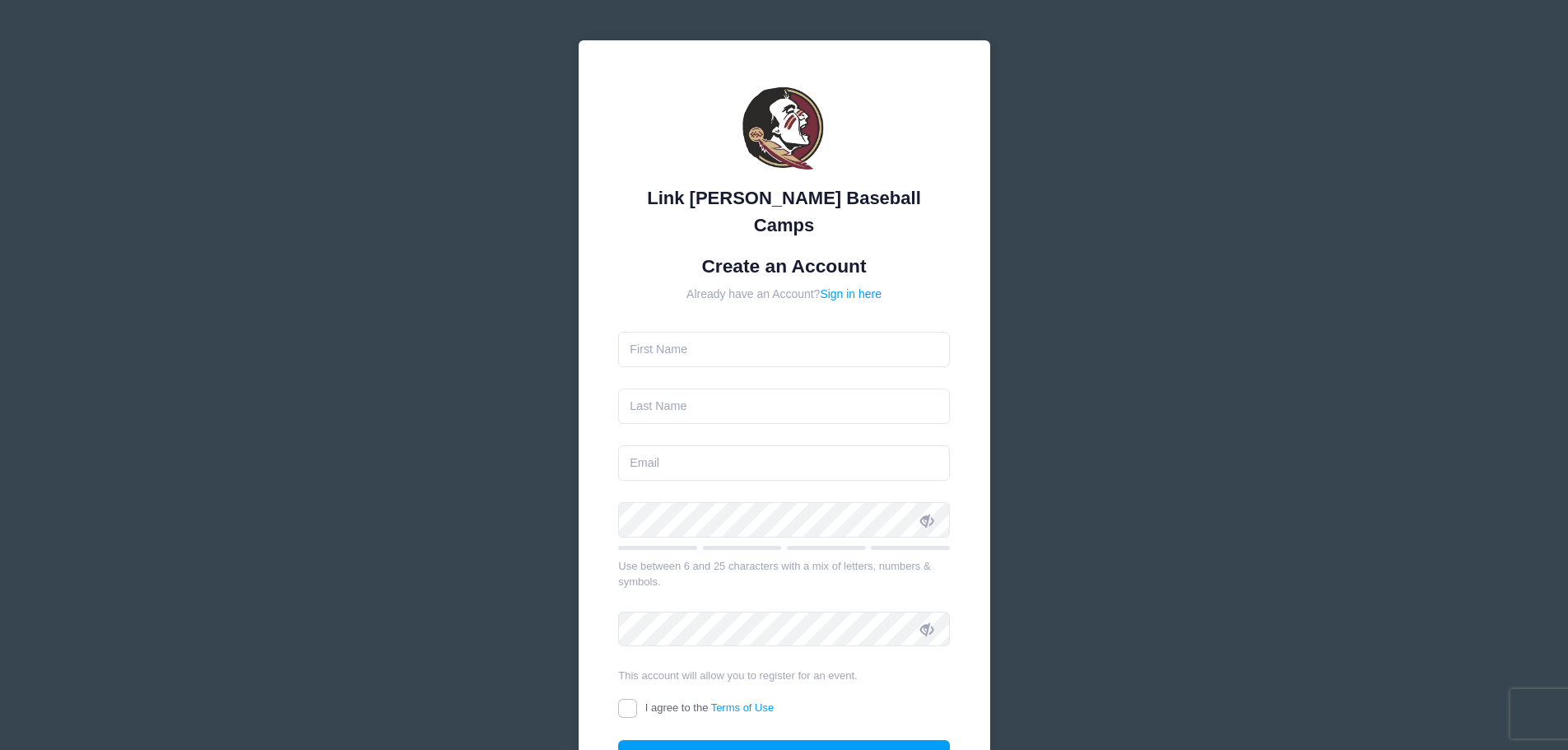
type input "[PERSON_NAME]"
type input "Arenas"
type input "[EMAIL_ADDRESS][DOMAIN_NAME]"
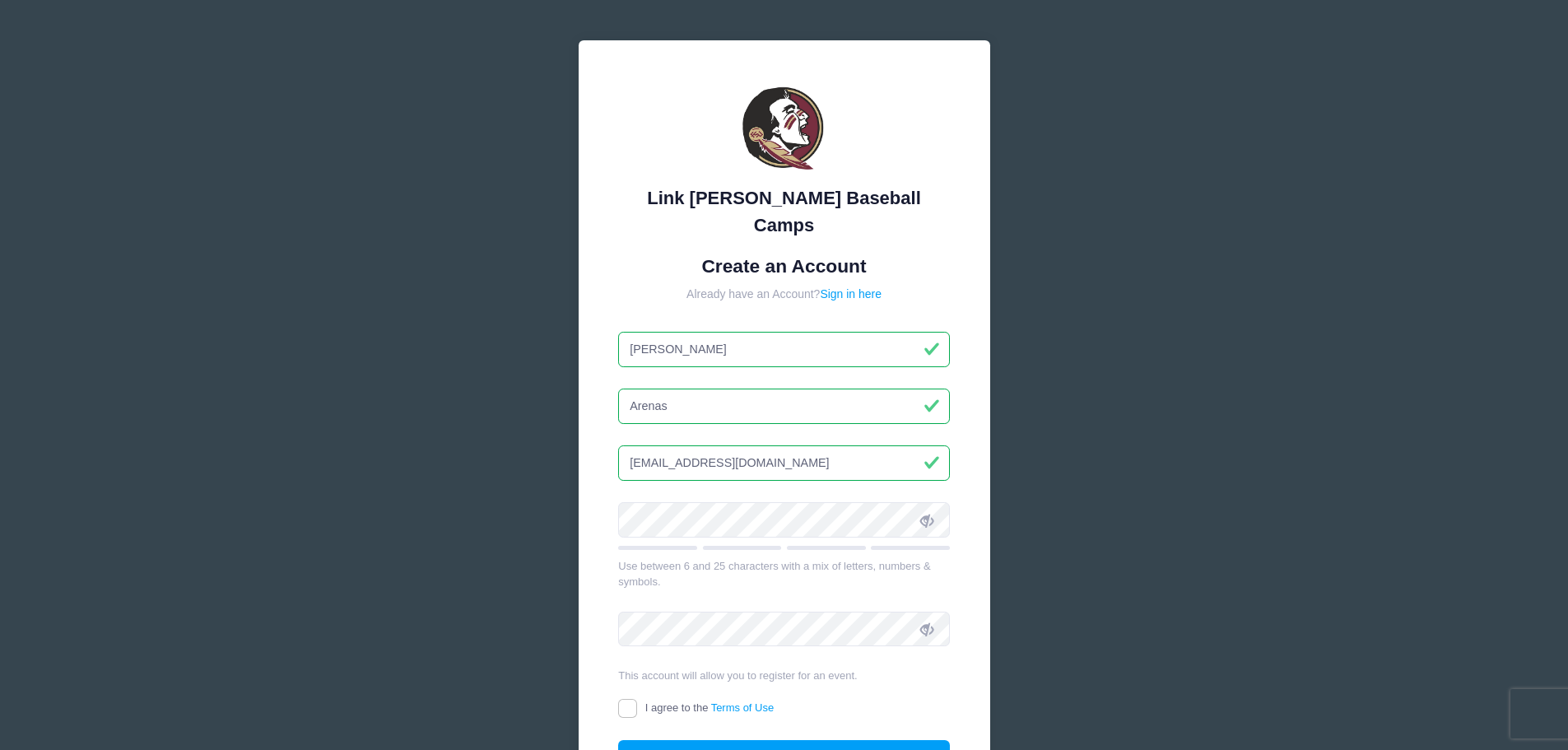
click at [1056, 476] on div "Link Jarrett Baseball Camps Create an Account Already have an Account? Sign in …" at bounding box center [784, 462] width 1568 height 923
click at [623, 699] on input "I agree to the Terms of Use" at bounding box center [627, 708] width 19 height 19
checkbox input "true"
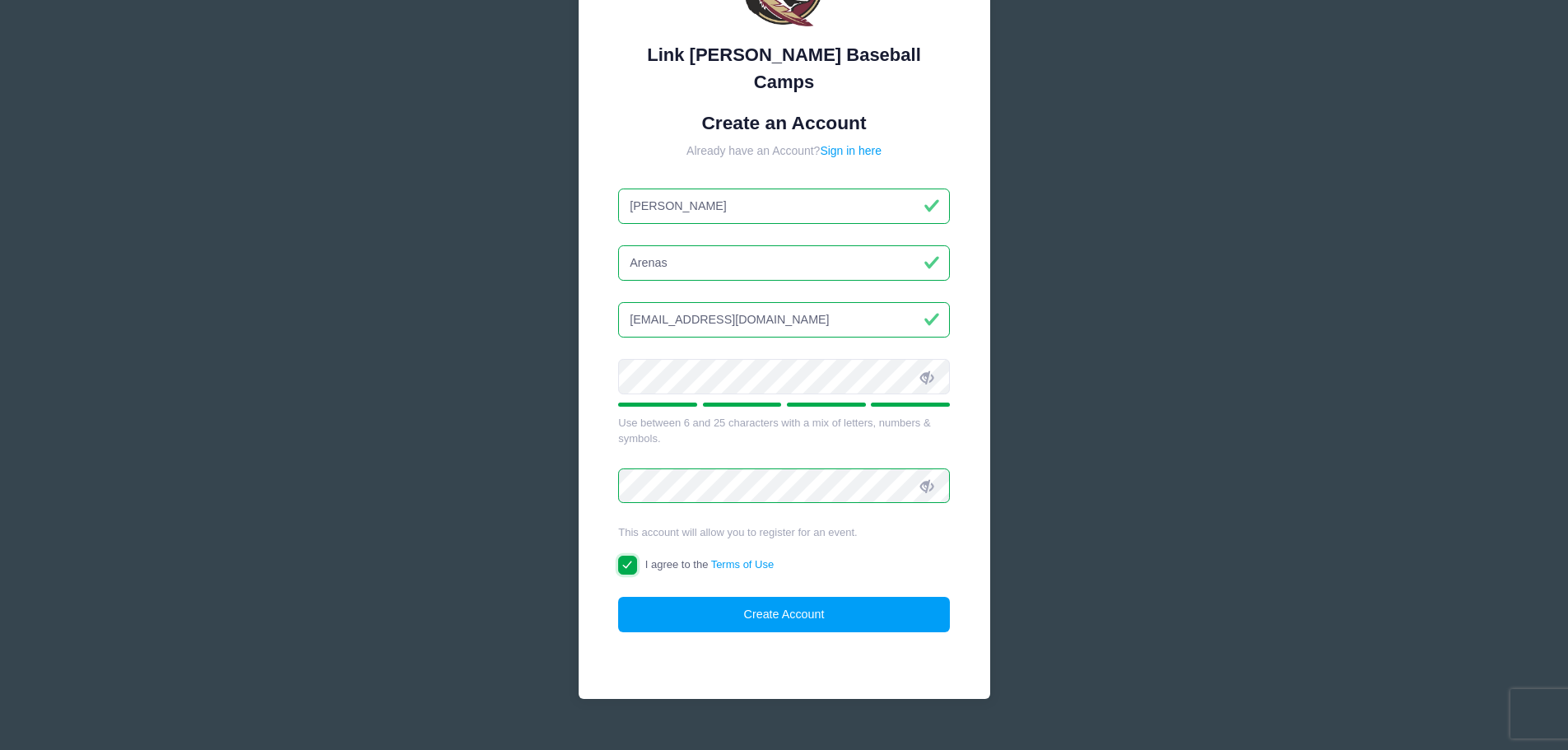
scroll to position [146, 0]
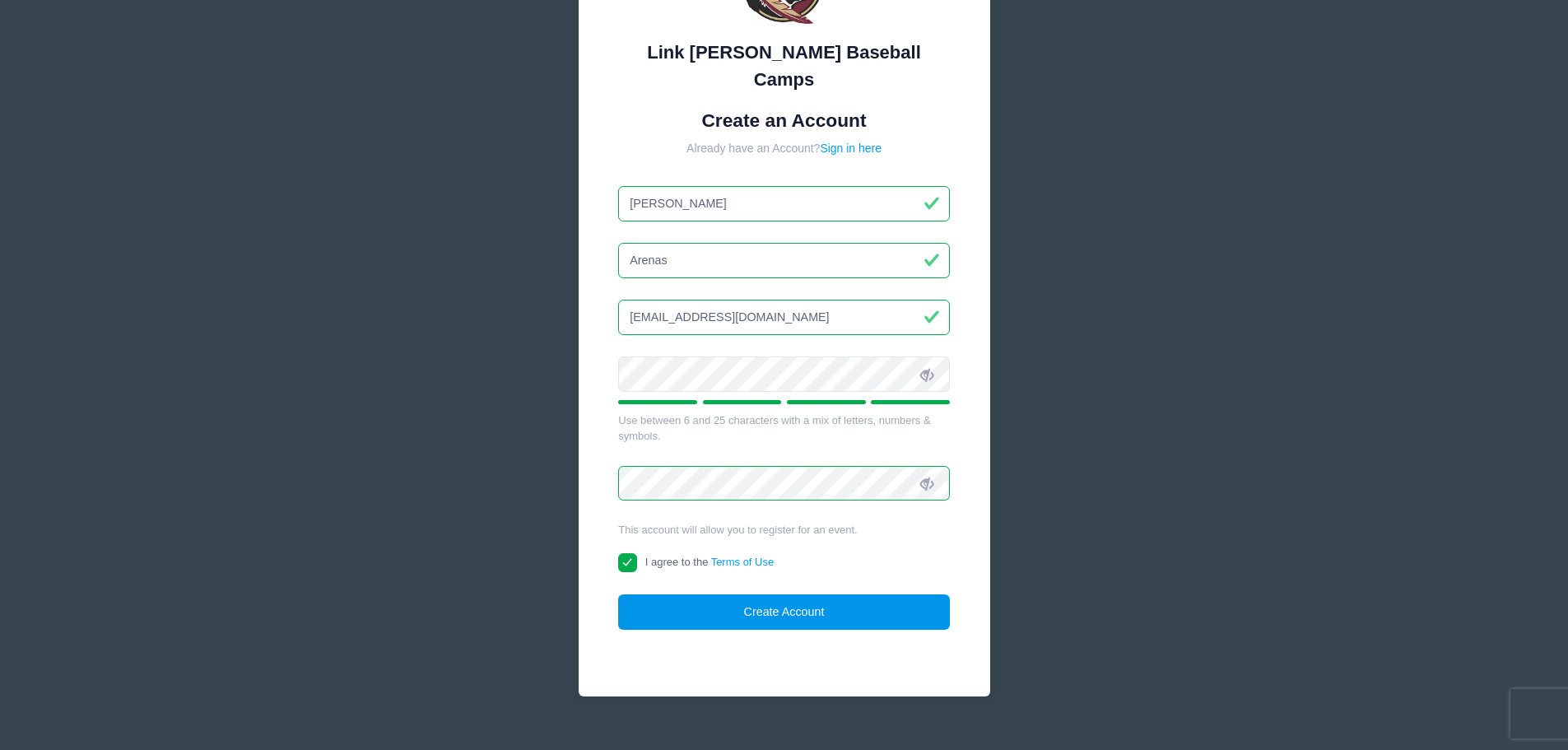
click at [774, 595] on button "Create Account" at bounding box center [784, 612] width 332 height 35
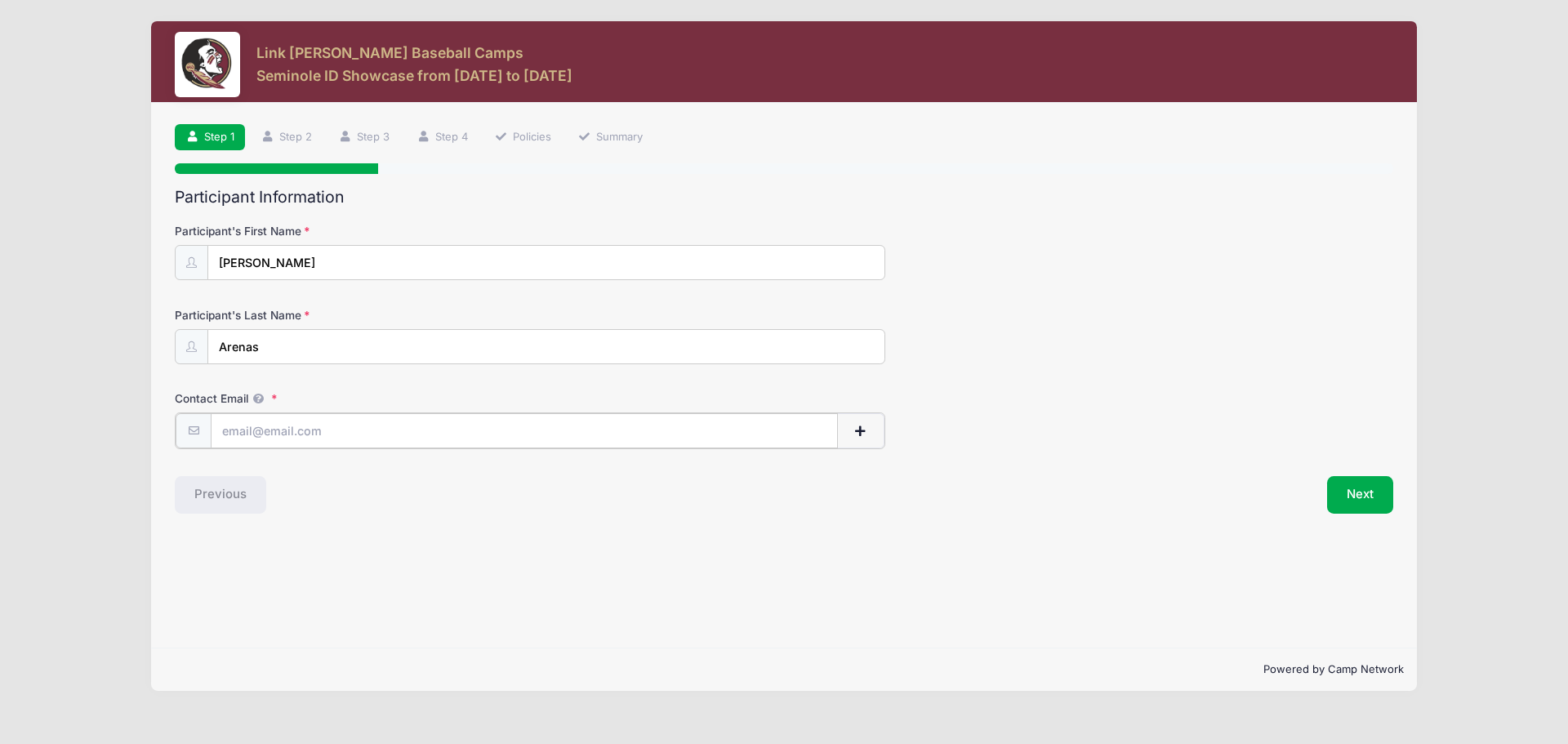
click at [306, 430] on input "Contact Email" at bounding box center [523, 431] width 627 height 35
type input "[EMAIL_ADDRESS][DOMAIN_NAME]"
click at [326, 343] on input "Arenas" at bounding box center [546, 347] width 676 height 35
type input "Arenas Jr"
click at [1352, 485] on button "Next" at bounding box center [1360, 493] width 66 height 38
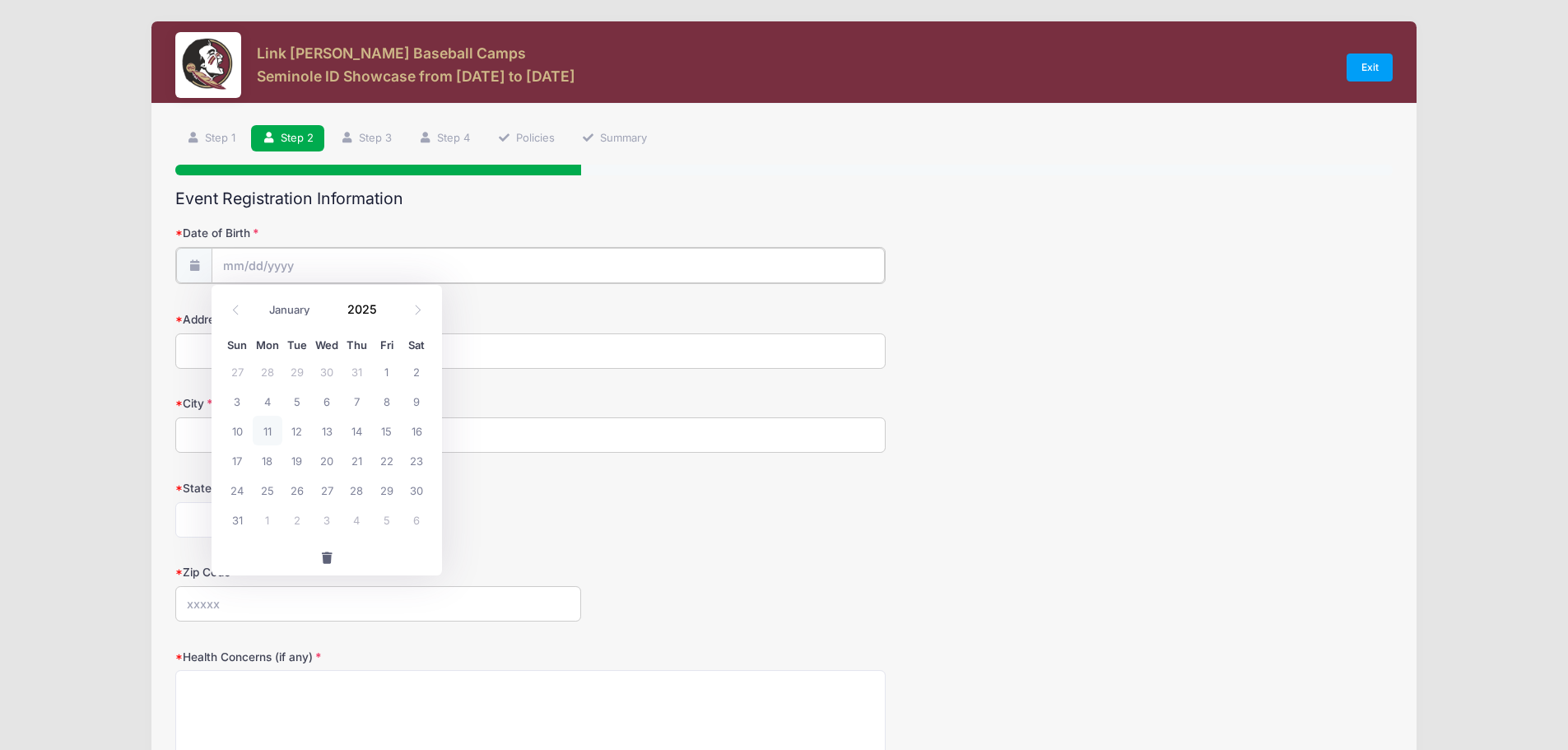
click at [234, 261] on input "Date of Birth" at bounding box center [548, 265] width 674 height 35
click at [371, 309] on input "2025" at bounding box center [367, 308] width 54 height 25
click at [388, 302] on span at bounding box center [387, 301] width 11 height 12
click at [389, 314] on span at bounding box center [387, 315] width 11 height 12
click at [387, 314] on span at bounding box center [387, 315] width 11 height 12
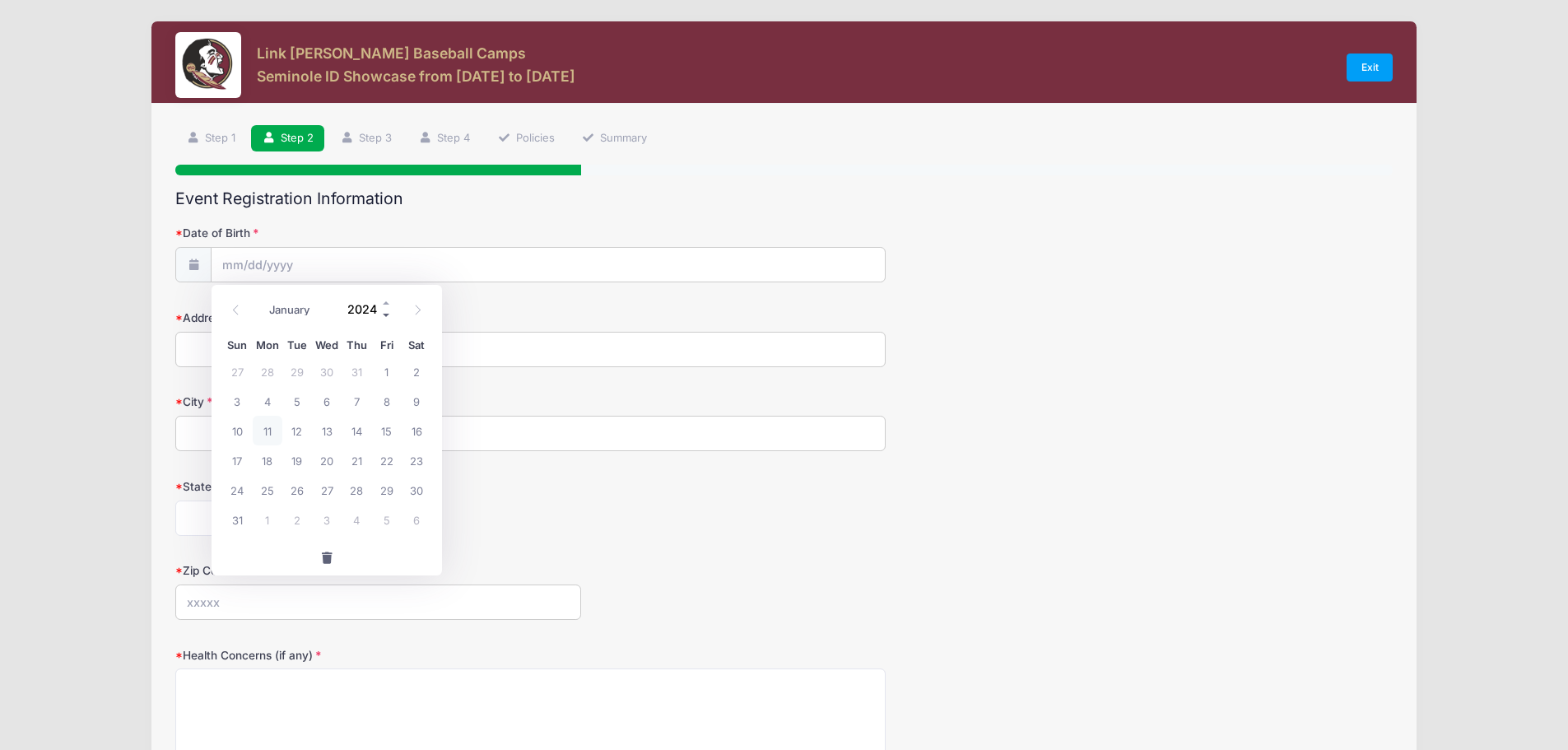
click at [387, 314] on span at bounding box center [387, 315] width 11 height 12
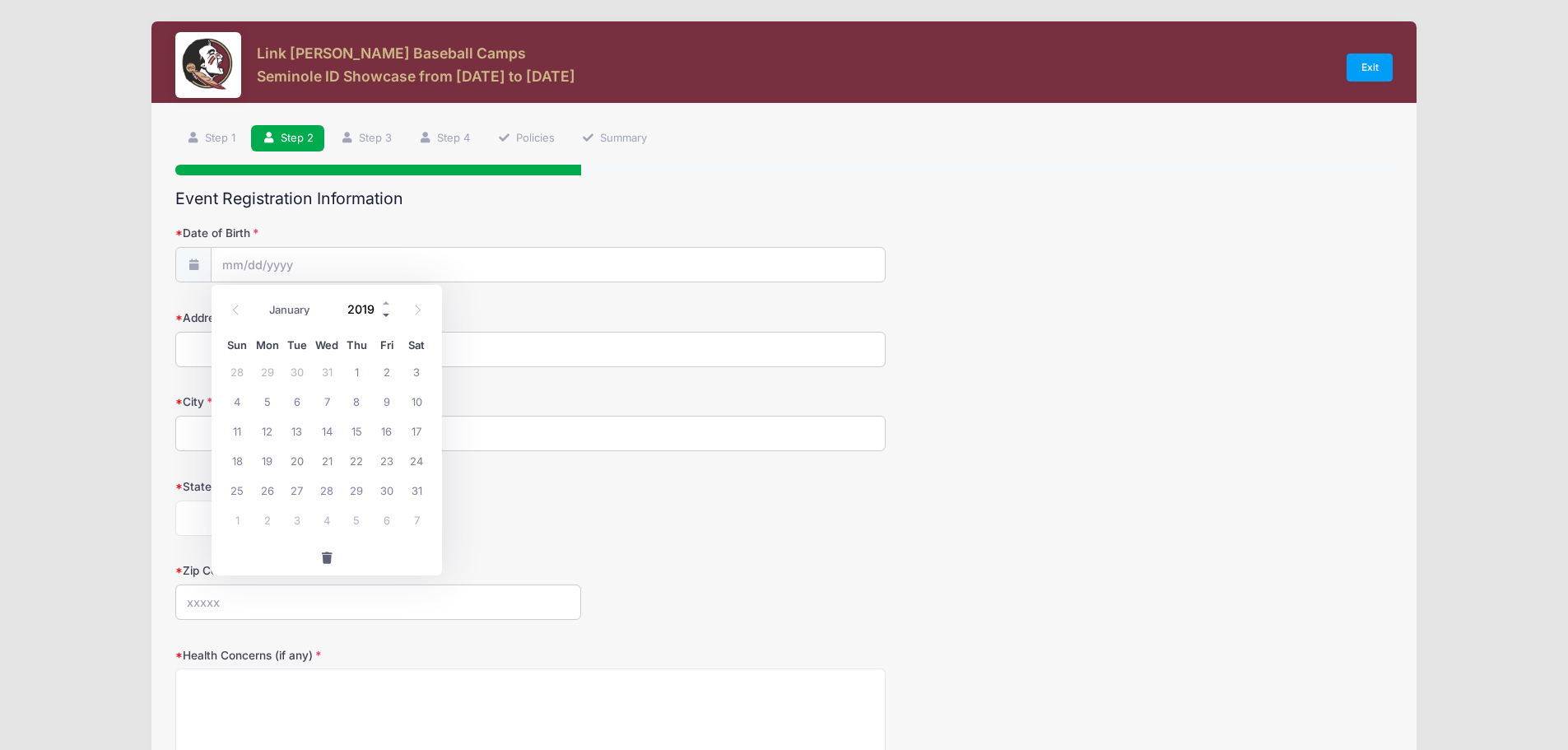
click at [387, 314] on span at bounding box center [387, 315] width 11 height 12
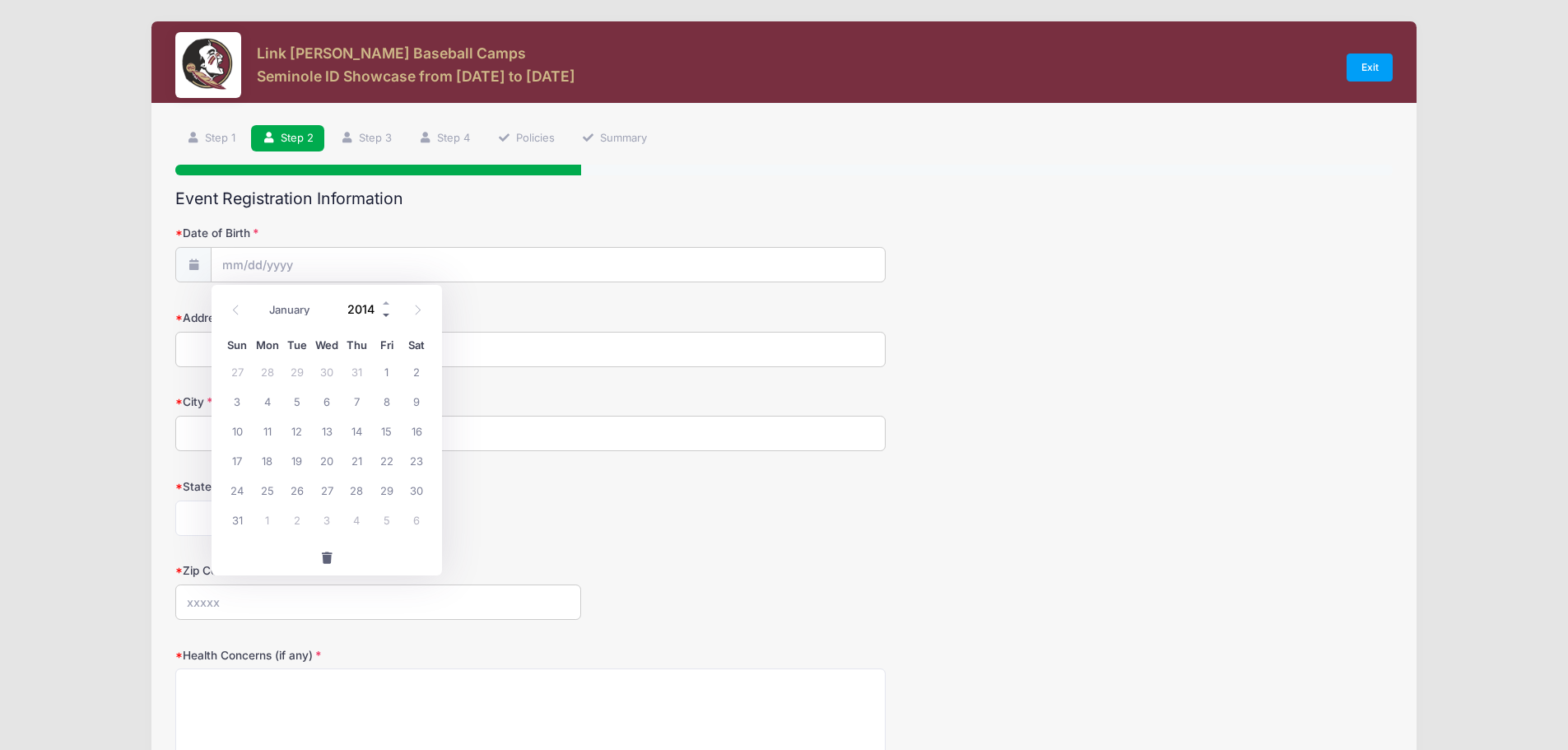
click at [387, 314] on span at bounding box center [387, 315] width 11 height 12
click at [385, 313] on span at bounding box center [387, 315] width 11 height 12
type input "2012"
click at [306, 310] on select "January February March April May June July August September October November De…" at bounding box center [297, 309] width 74 height 21
select select "0"
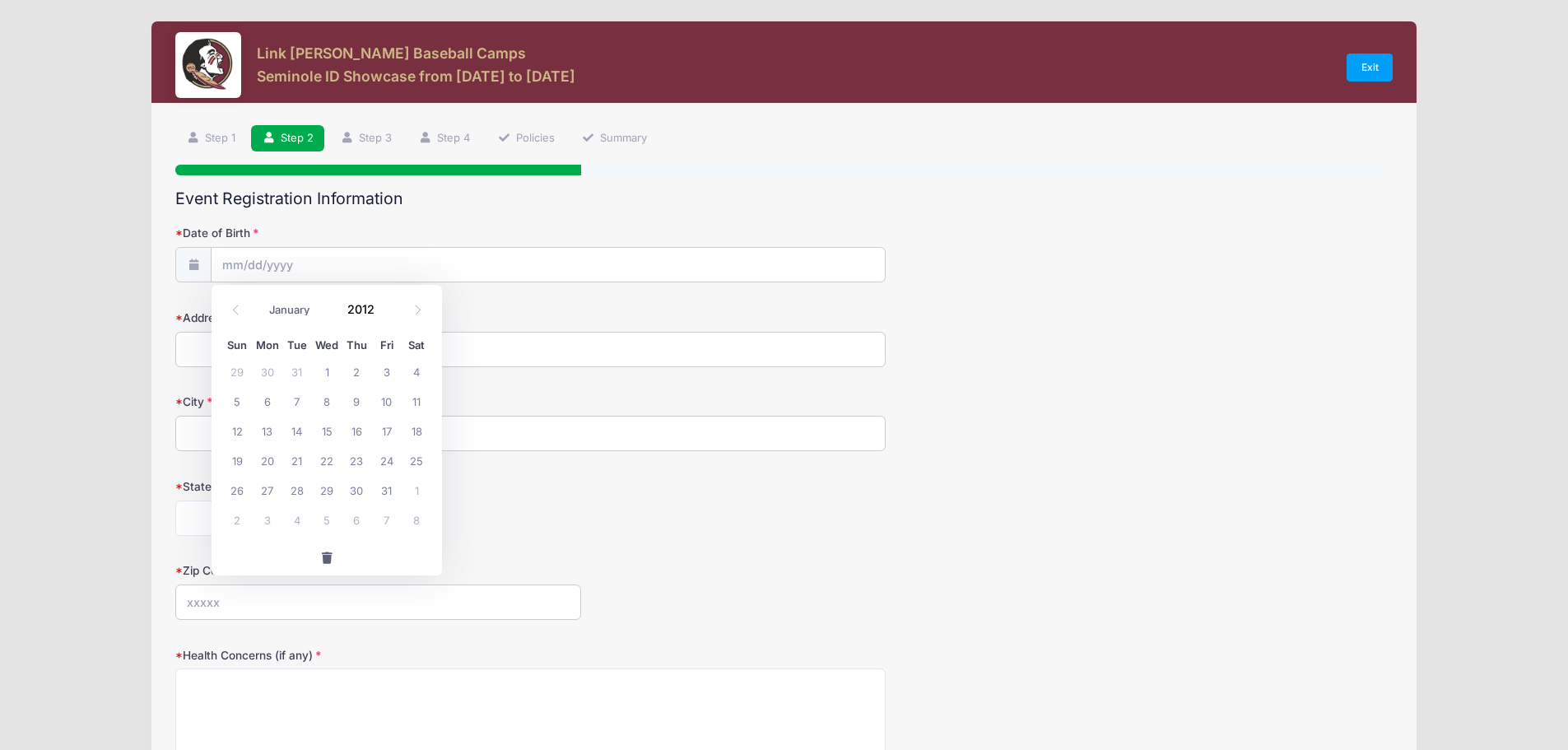
click at [261, 299] on select "January February March April May June July August September October November De…" at bounding box center [297, 309] width 74 height 21
click at [540, 317] on label "Address" at bounding box center [378, 318] width 406 height 17
click at [540, 332] on input "Address" at bounding box center [530, 350] width 711 height 35
type input "2025"
click at [306, 275] on input "Date of Birth" at bounding box center [548, 265] width 674 height 35
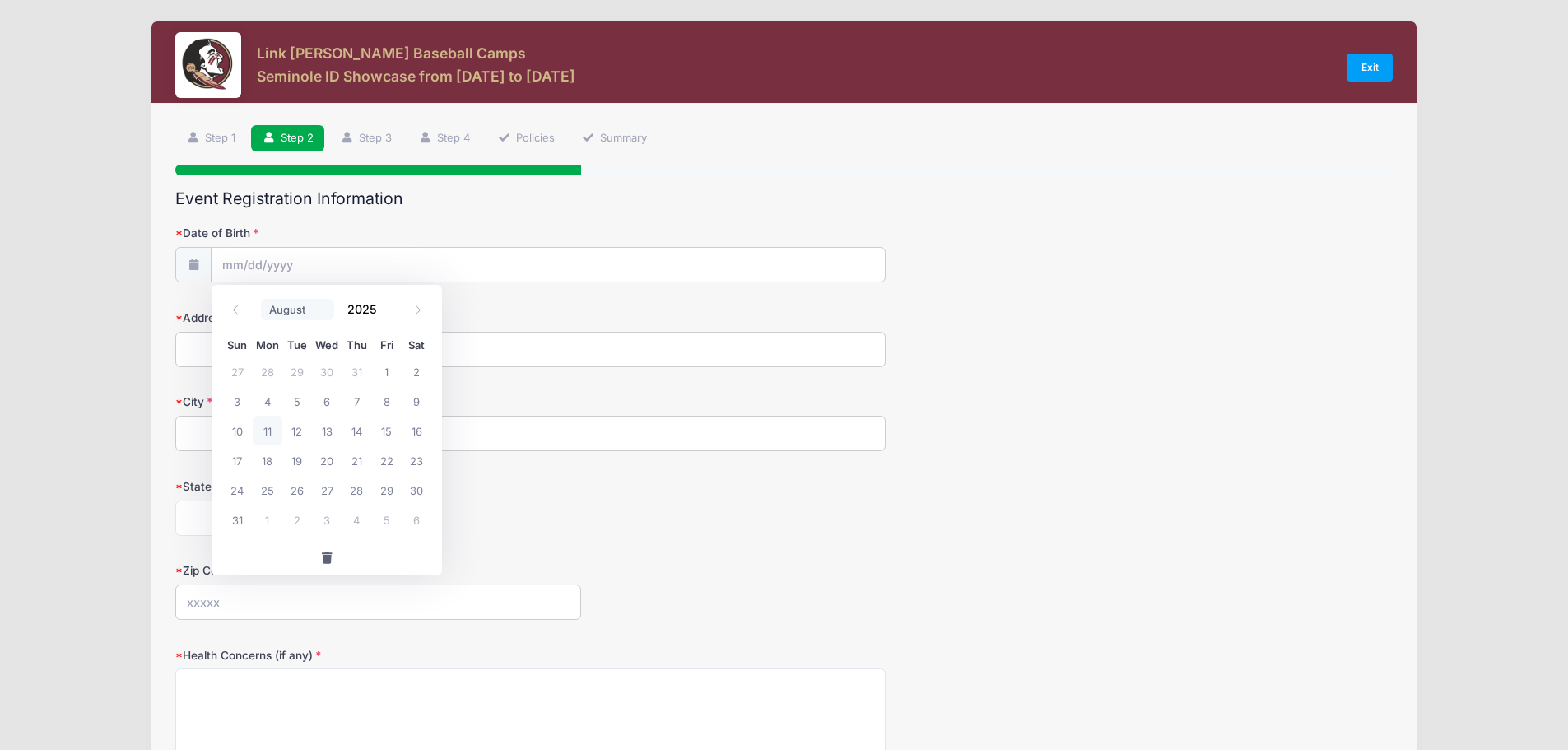
click at [282, 310] on select "January February March April May June July August September October November De…" at bounding box center [297, 309] width 74 height 21
select select "0"
click at [261, 299] on select "January February March April May June July August September October November De…" at bounding box center [297, 309] width 74 height 21
click at [358, 311] on input "2025" at bounding box center [367, 308] width 54 height 25
type input "2012"
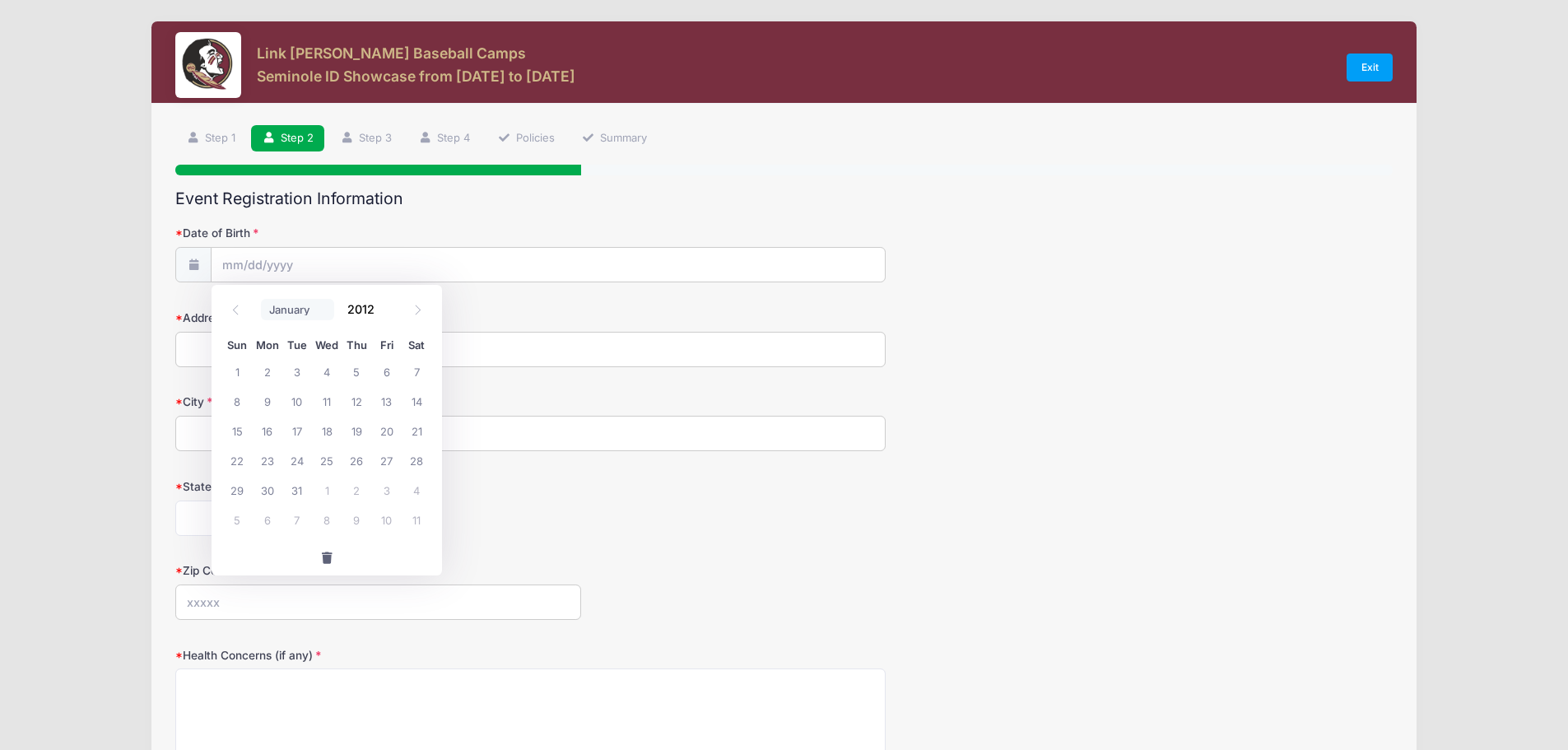
click at [291, 309] on select "January February March April May June July August September October November De…" at bounding box center [297, 309] width 74 height 21
select select "4"
click at [261, 299] on select "January February March April May June July August September October November De…" at bounding box center [297, 309] width 74 height 21
click at [263, 432] on span "14" at bounding box center [268, 431] width 30 height 30
type input "05/14/2012"
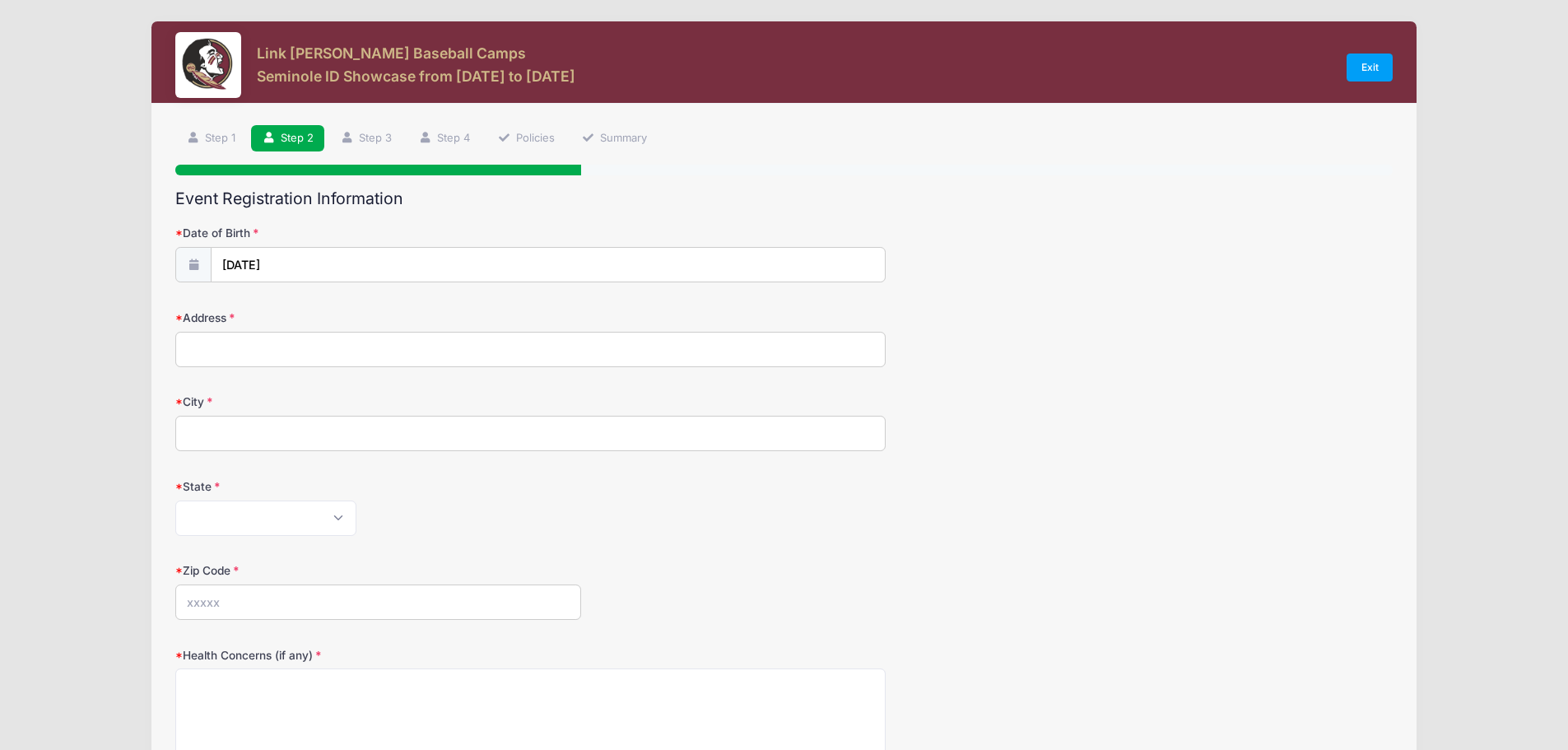
click at [570, 356] on input "Address" at bounding box center [530, 350] width 711 height 35
type input "4 Carleton Rd"
type input "Newport News"
select select "VA"
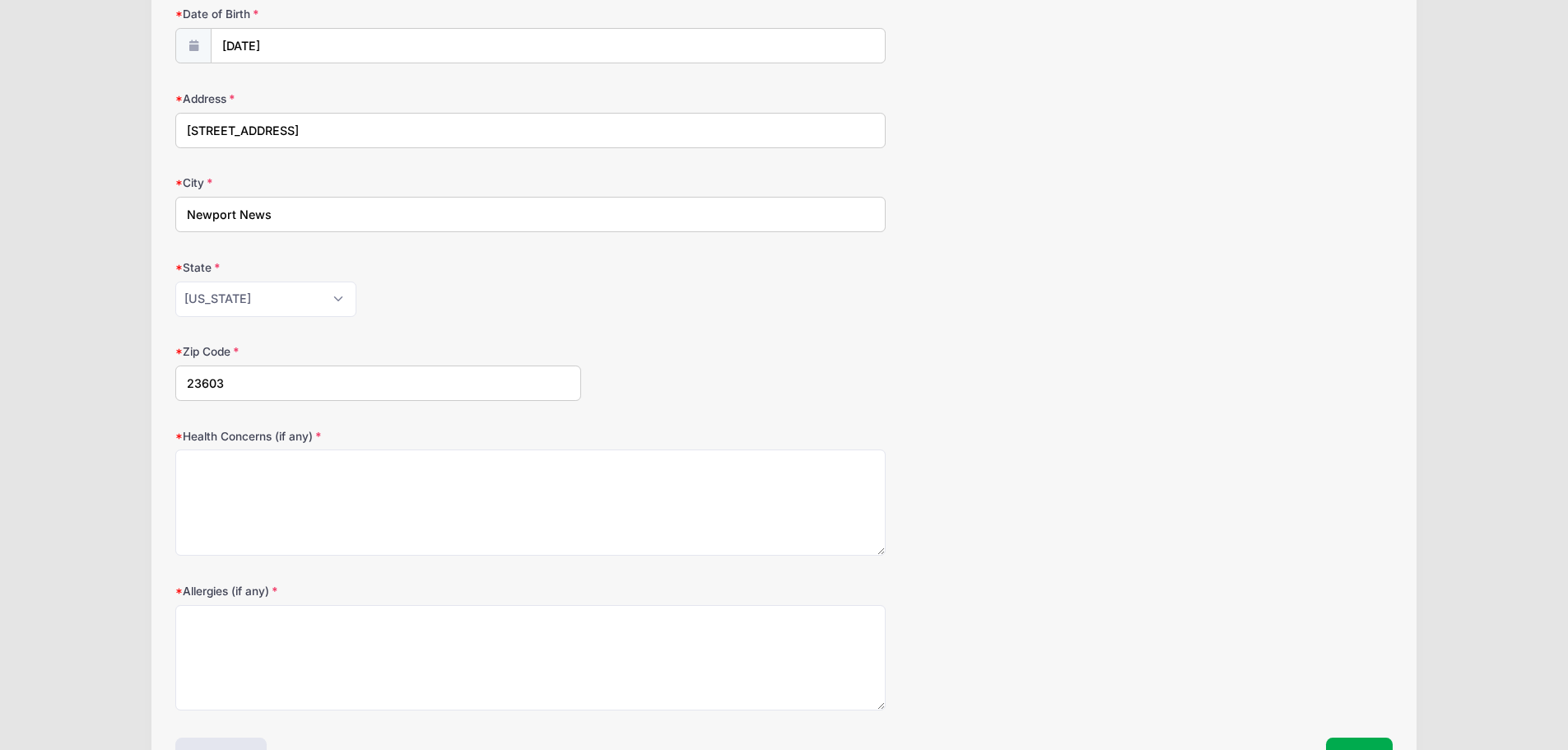
scroll to position [329, 0]
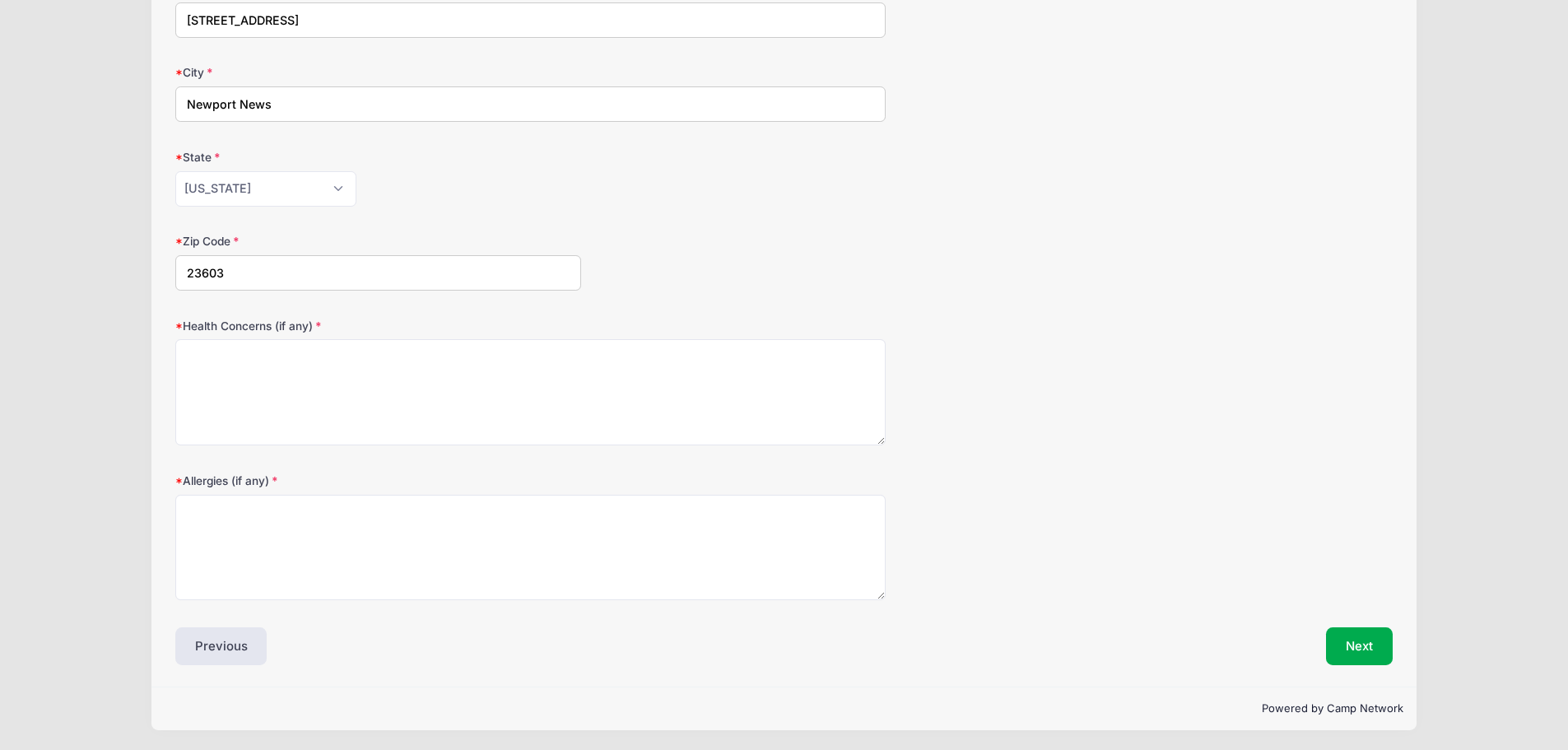
type input "23603"
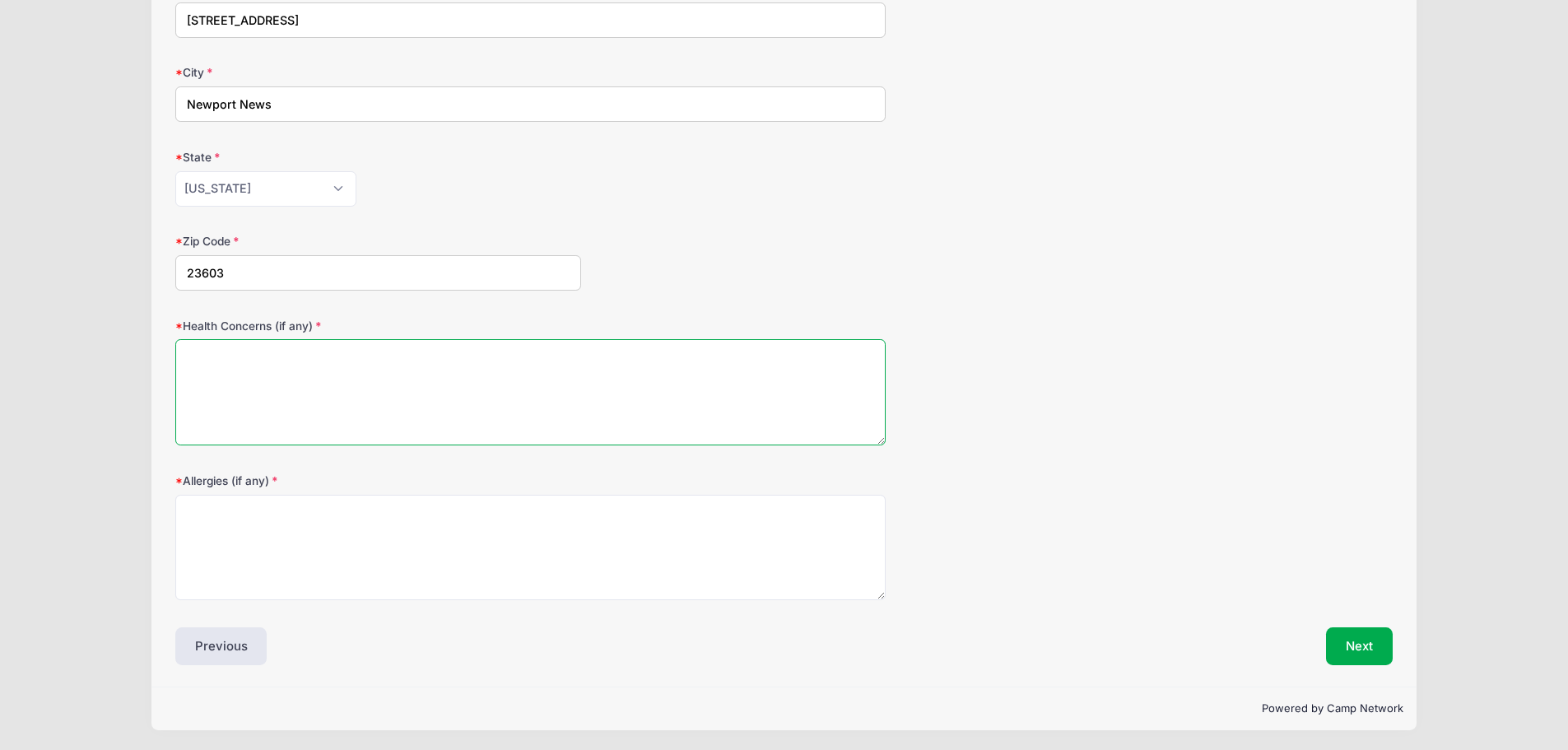
click at [379, 382] on textarea "Health Concerns (if any)" at bounding box center [530, 393] width 711 height 106
type textarea "None"
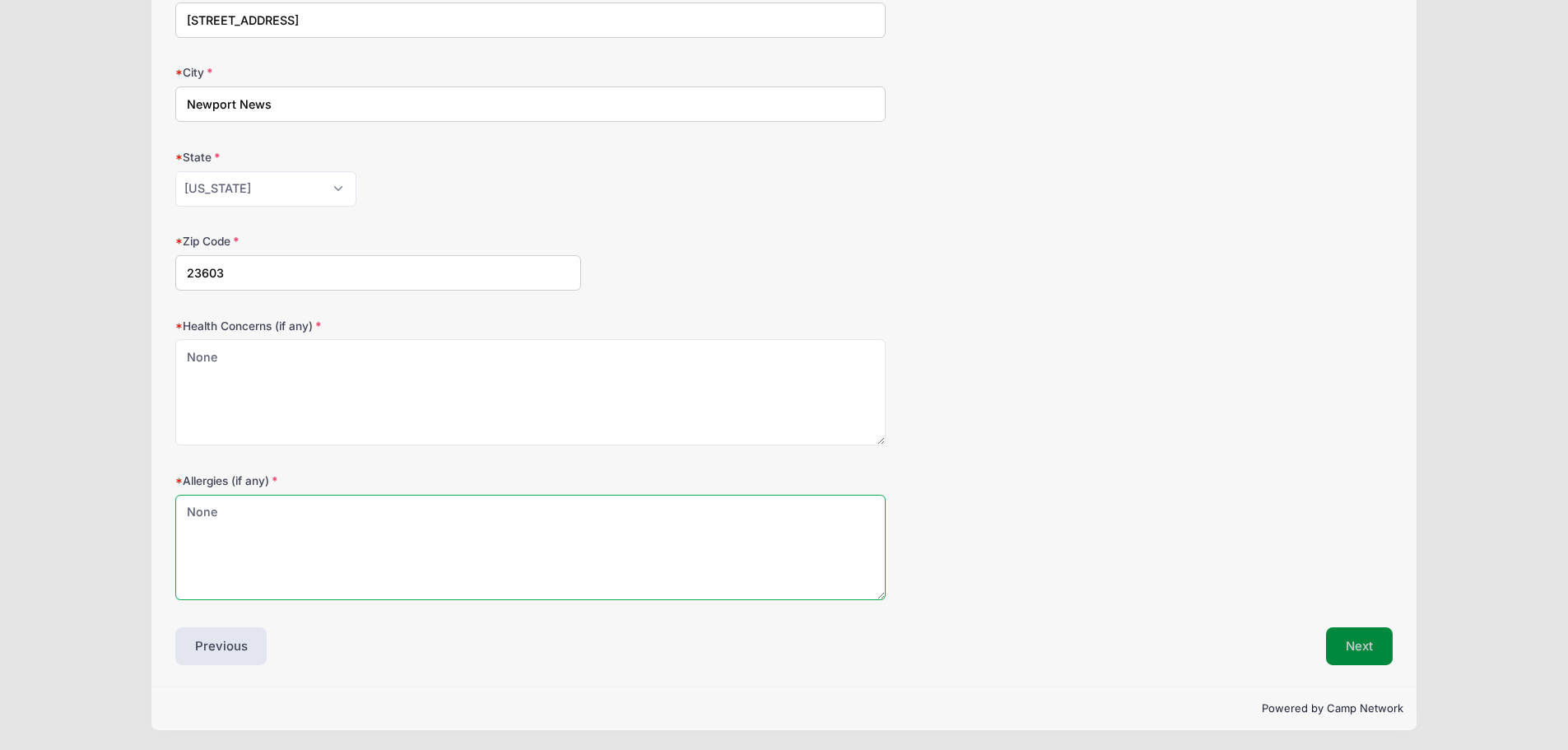
type textarea "None"
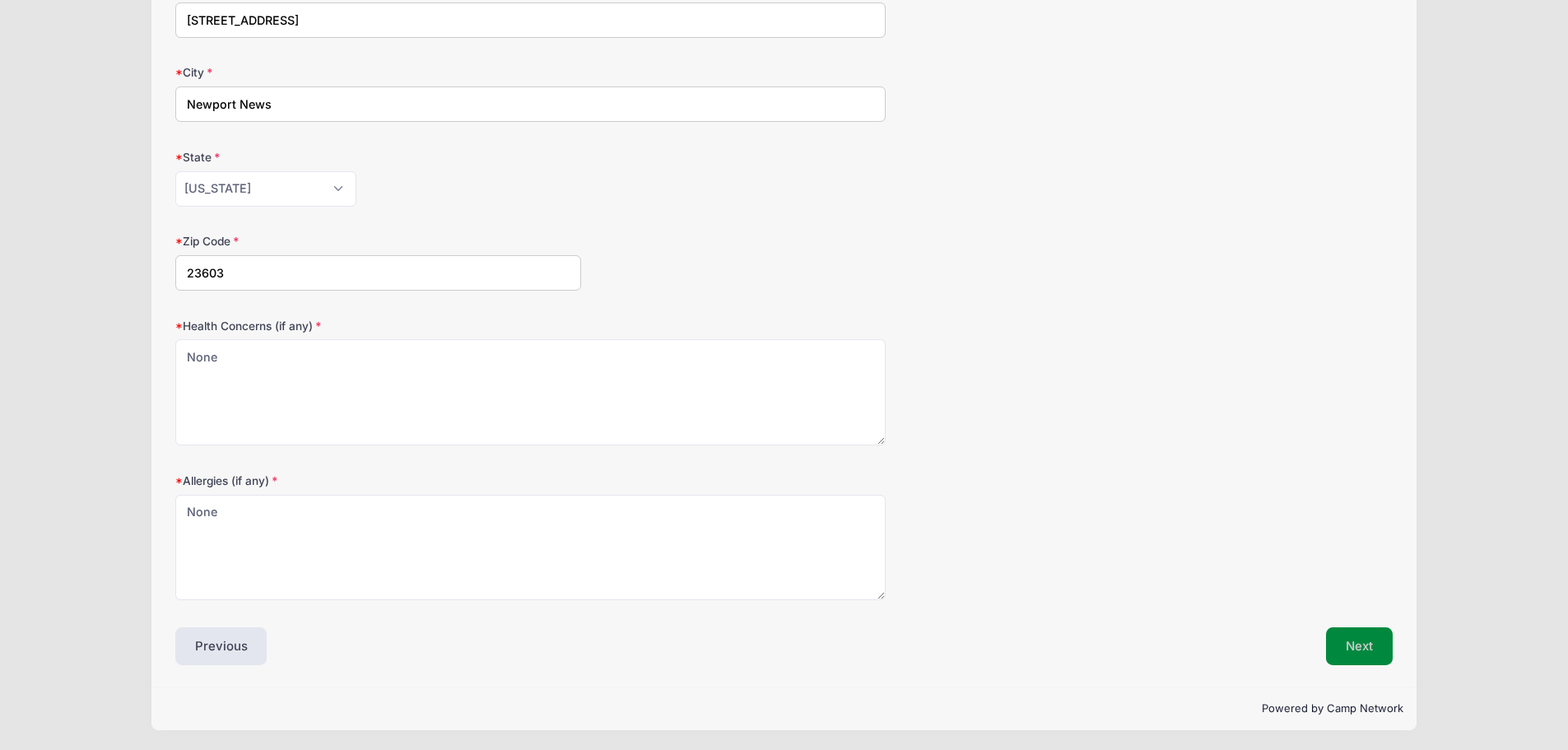
click at [1351, 644] on button "Next" at bounding box center [1360, 646] width 67 height 38
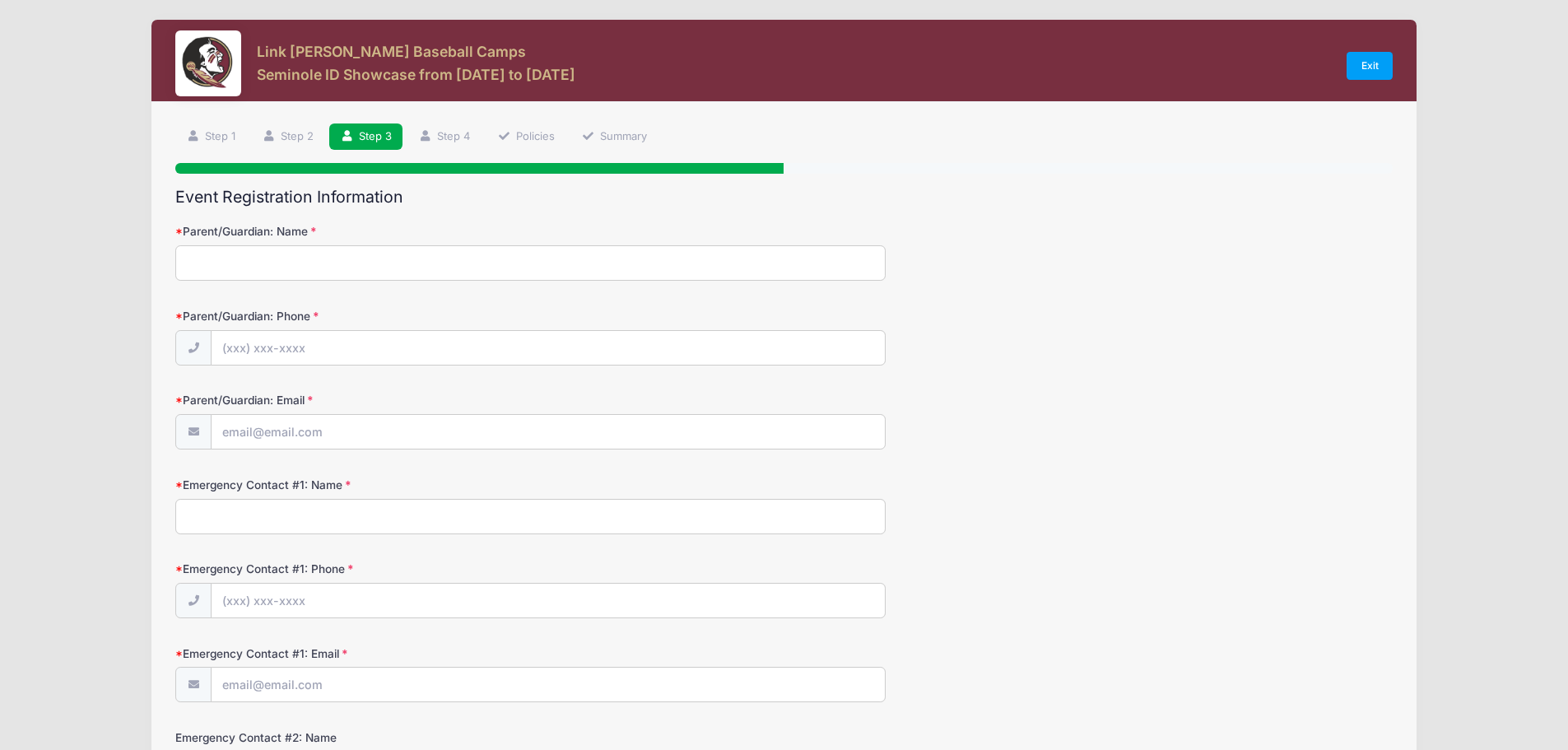
scroll to position [0, 0]
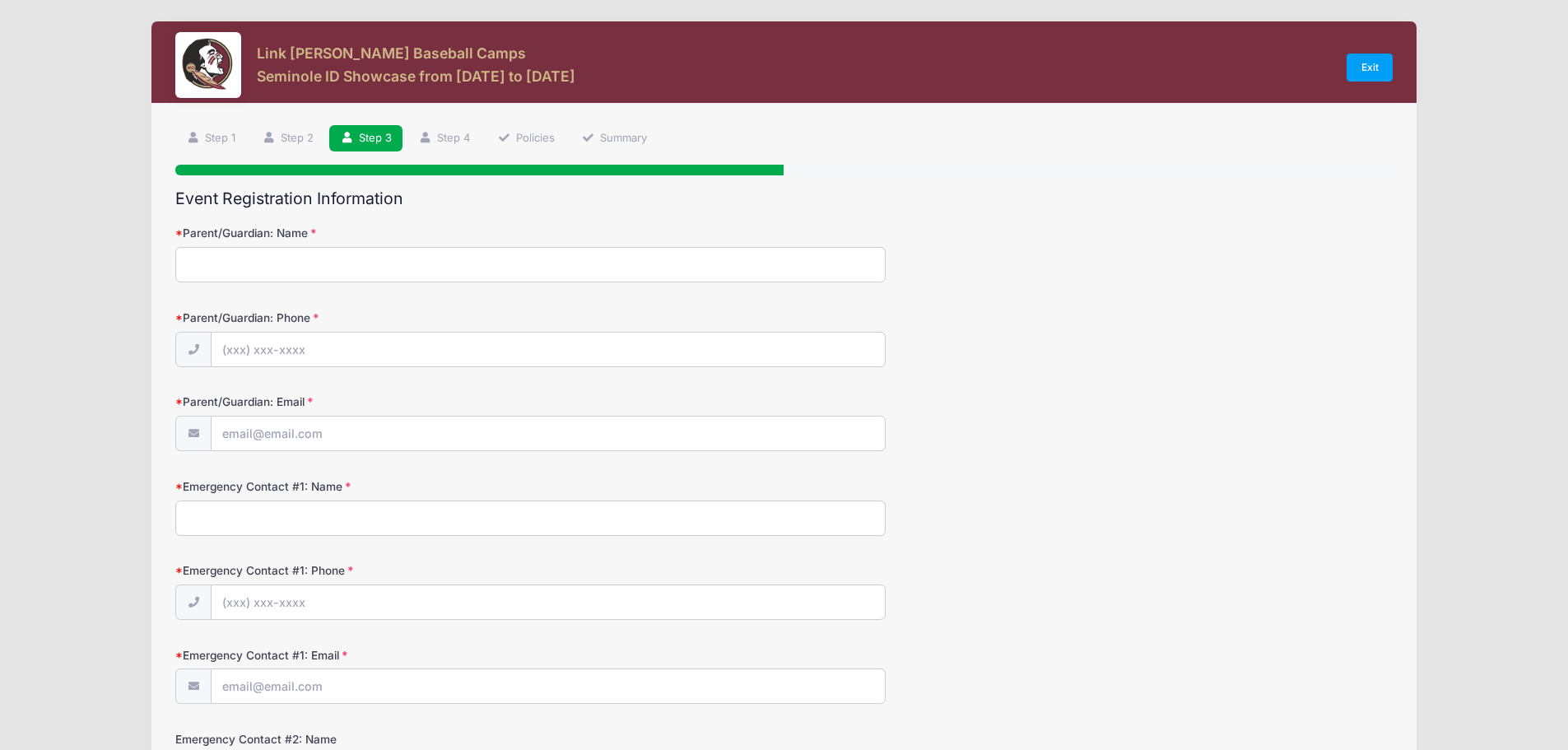
click at [363, 252] on input "Parent/Guardian: Name" at bounding box center [530, 264] width 711 height 35
type input "Michael Arenas"
type input "(757) 268-1407"
type input "arenas.michael07@gmail.com"
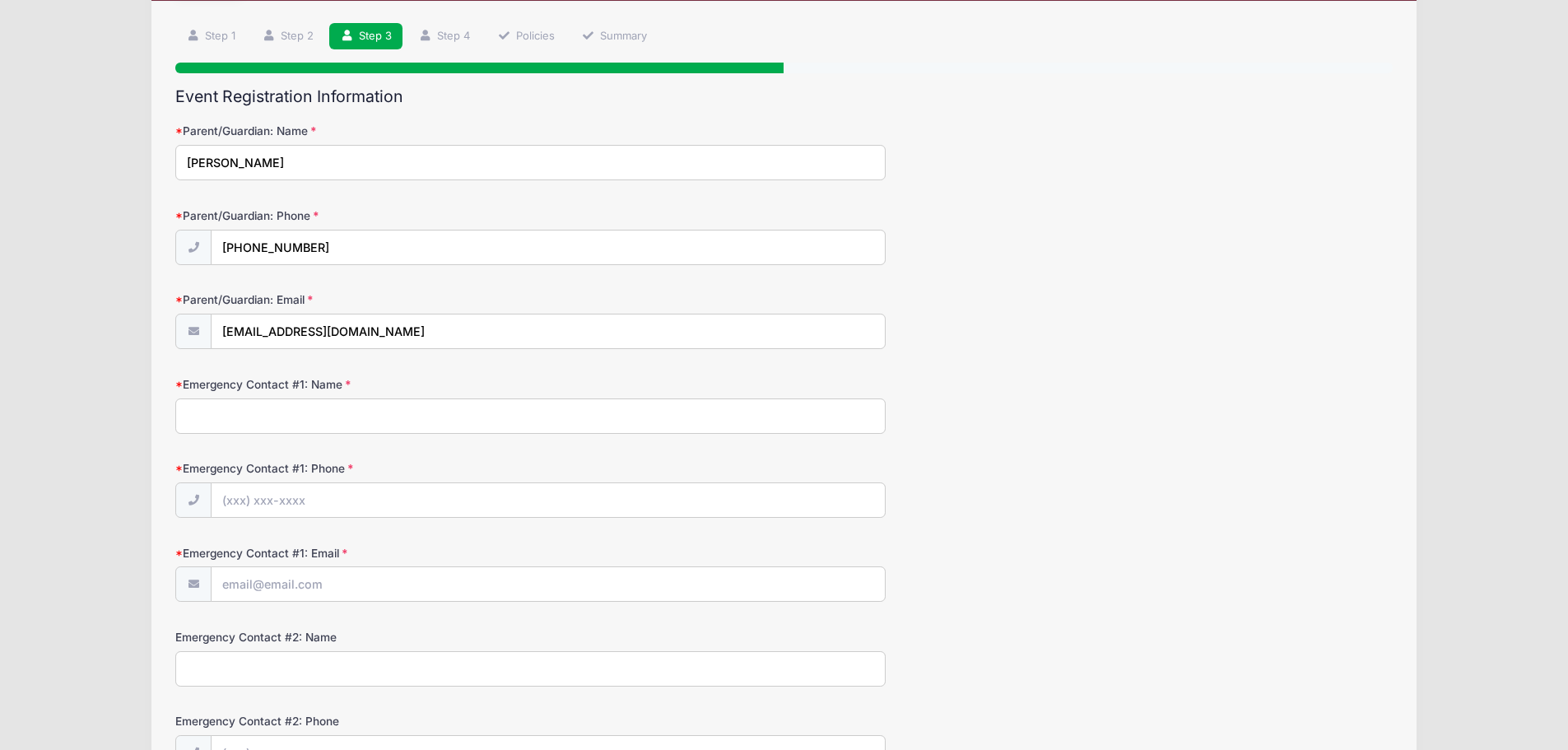
scroll to position [165, 0]
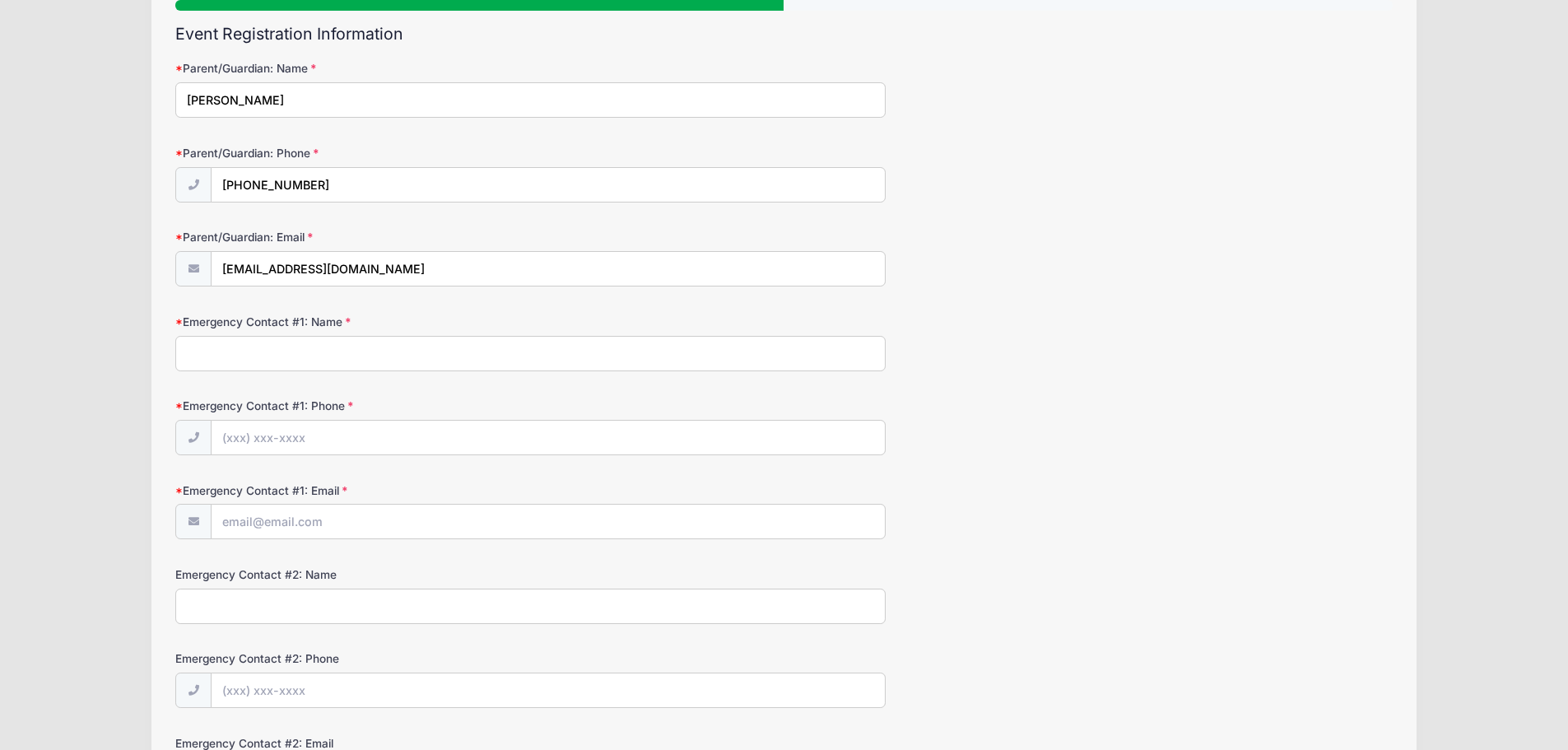
click at [442, 346] on input "Emergency Contact #1: Name" at bounding box center [530, 354] width 711 height 35
click at [380, 181] on input "(757) 268-1407" at bounding box center [548, 185] width 674 height 35
type input "(757) 344-2428"
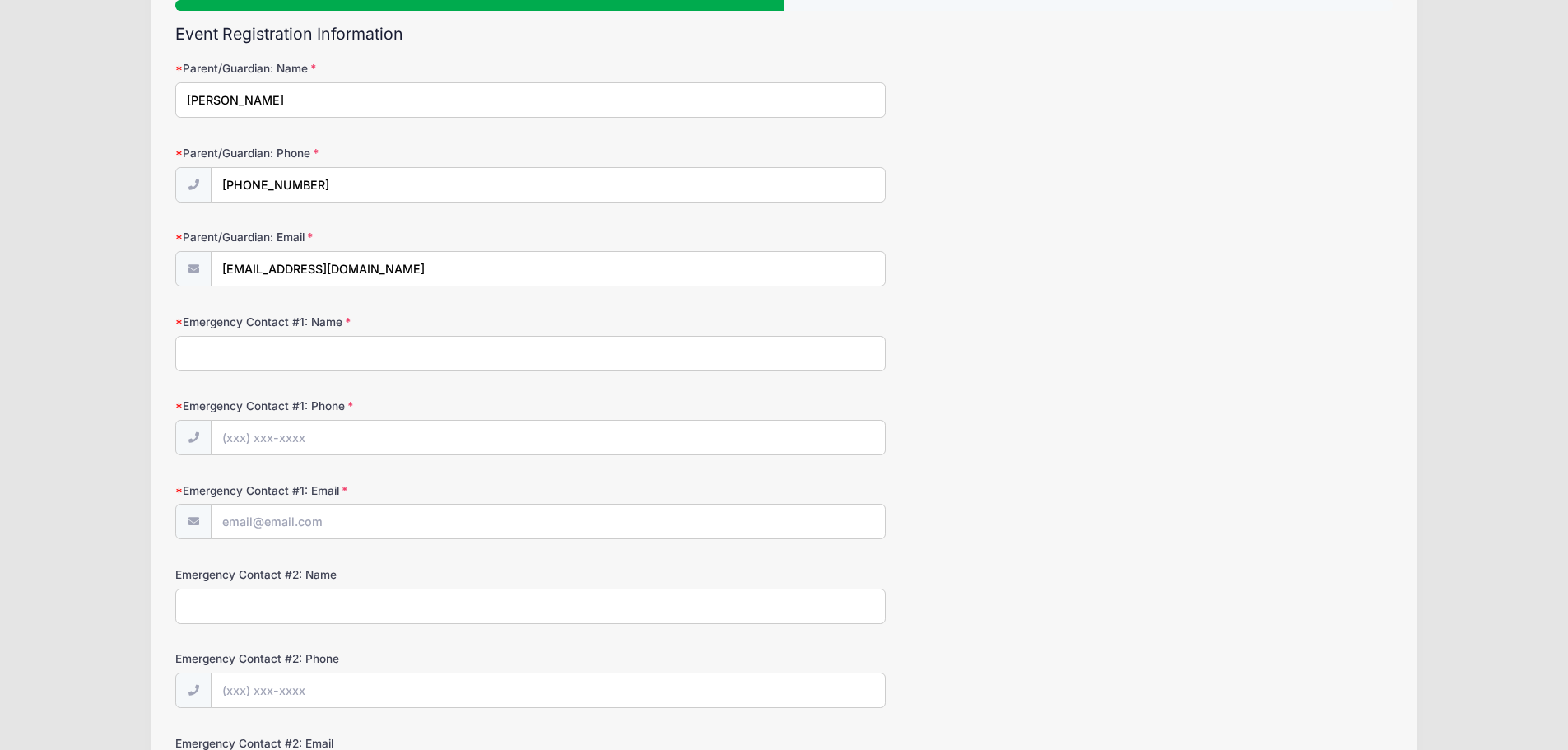
click at [409, 354] on input "Emergency Contact #1: Name" at bounding box center [530, 354] width 711 height 35
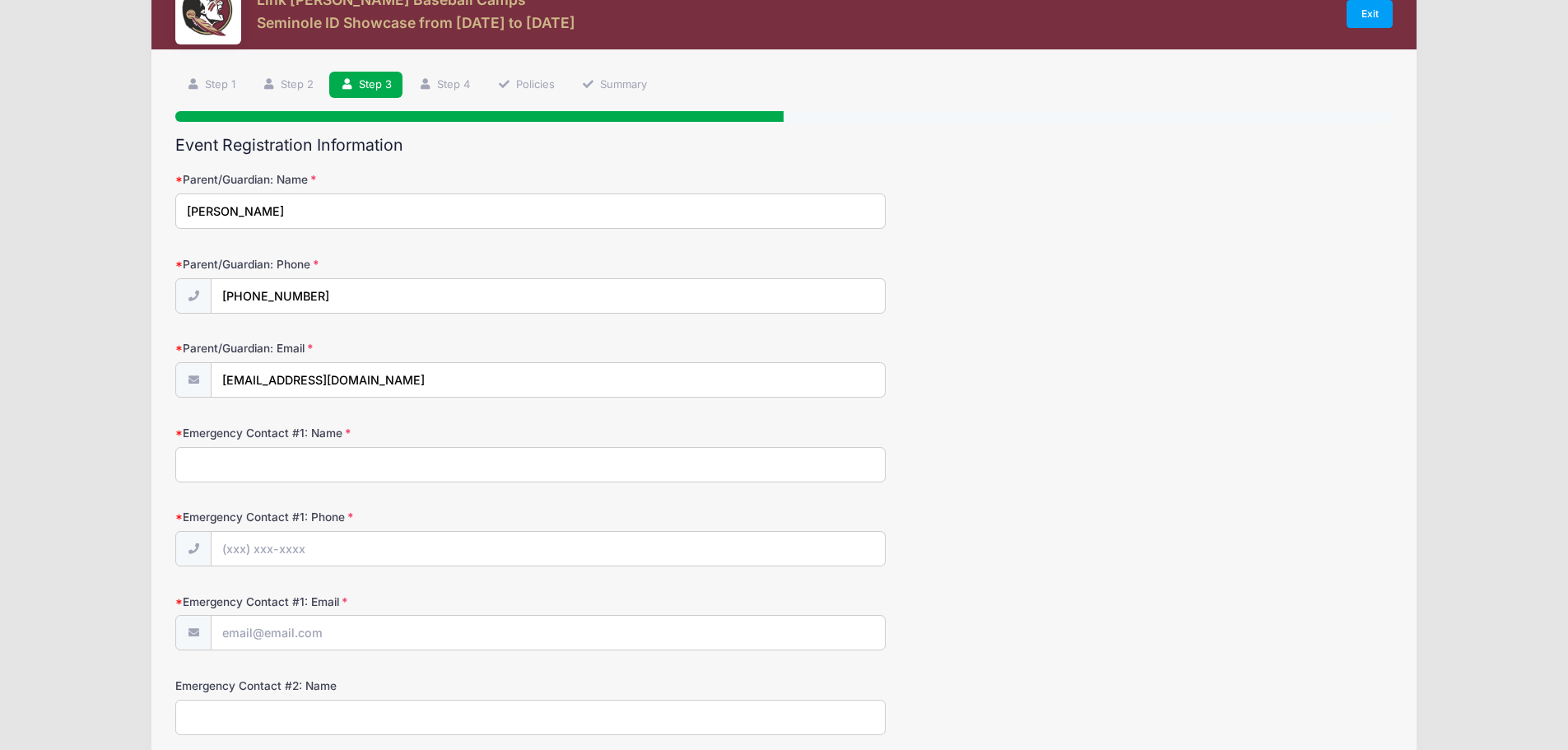
scroll to position [82, 0]
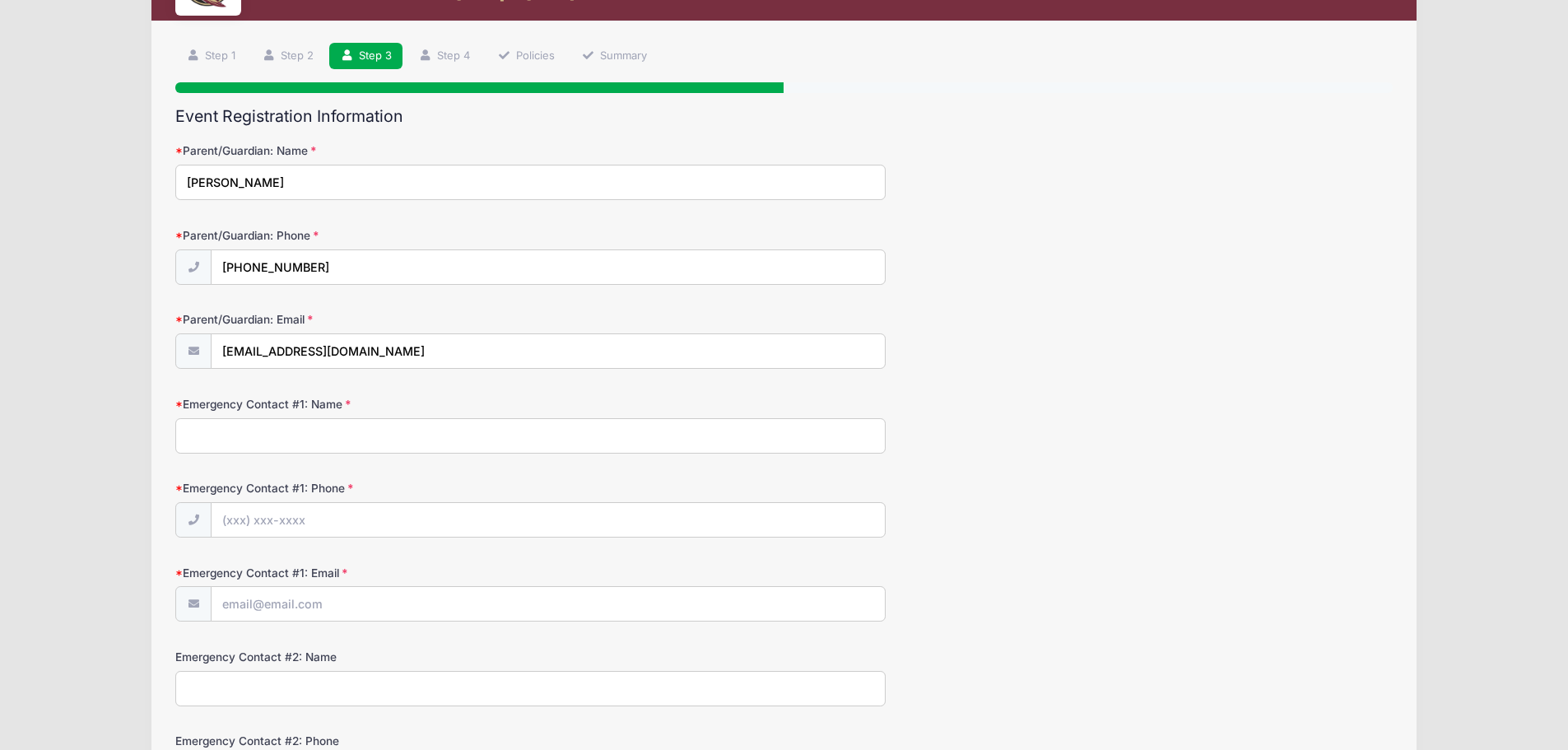
click at [361, 426] on input "Emergency Contact #1: Name" at bounding box center [530, 435] width 711 height 35
type input "Michael Arenas"
type input "(757) 344-2428"
type input "arenas.michael07@gmail.com"
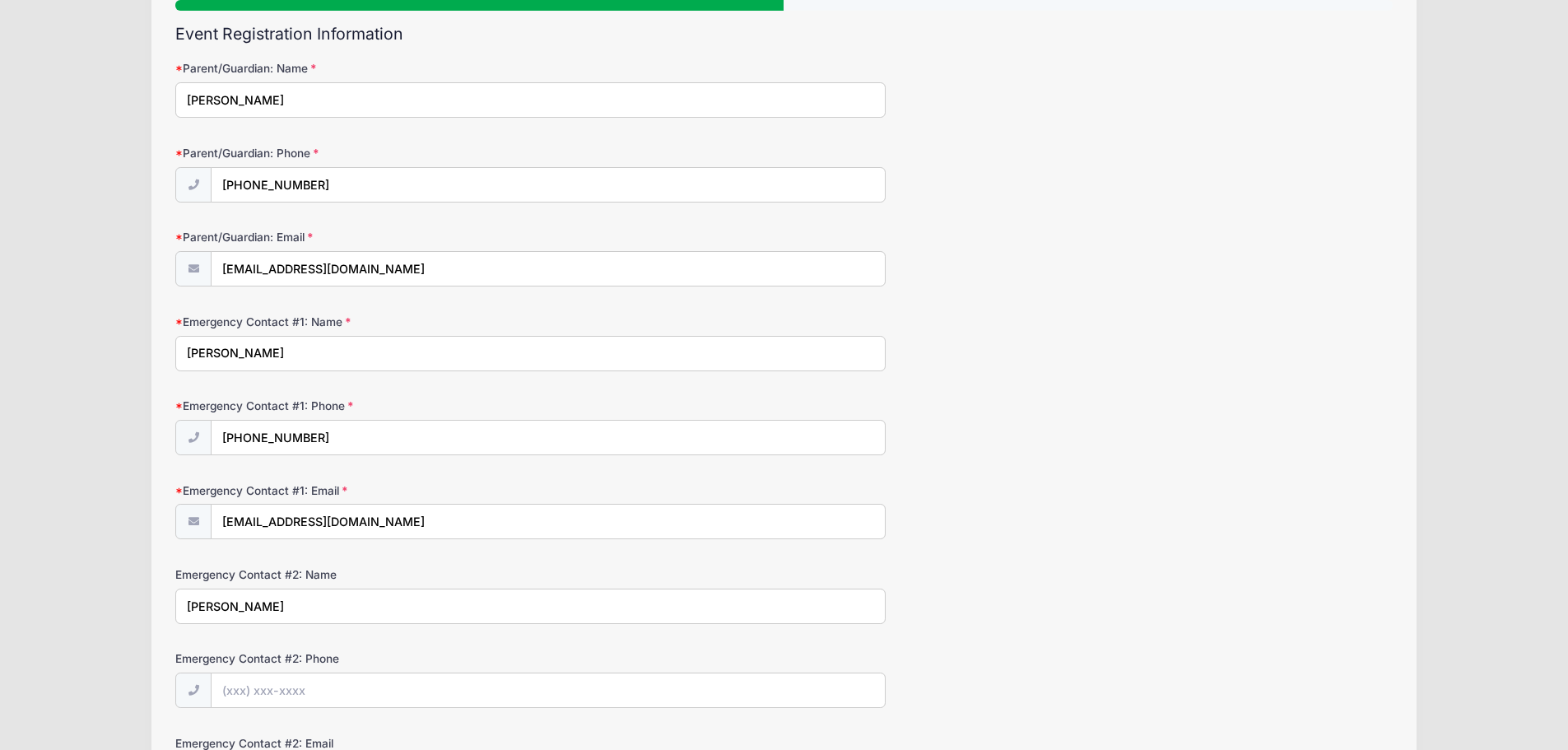
type input "Latreece Arenas"
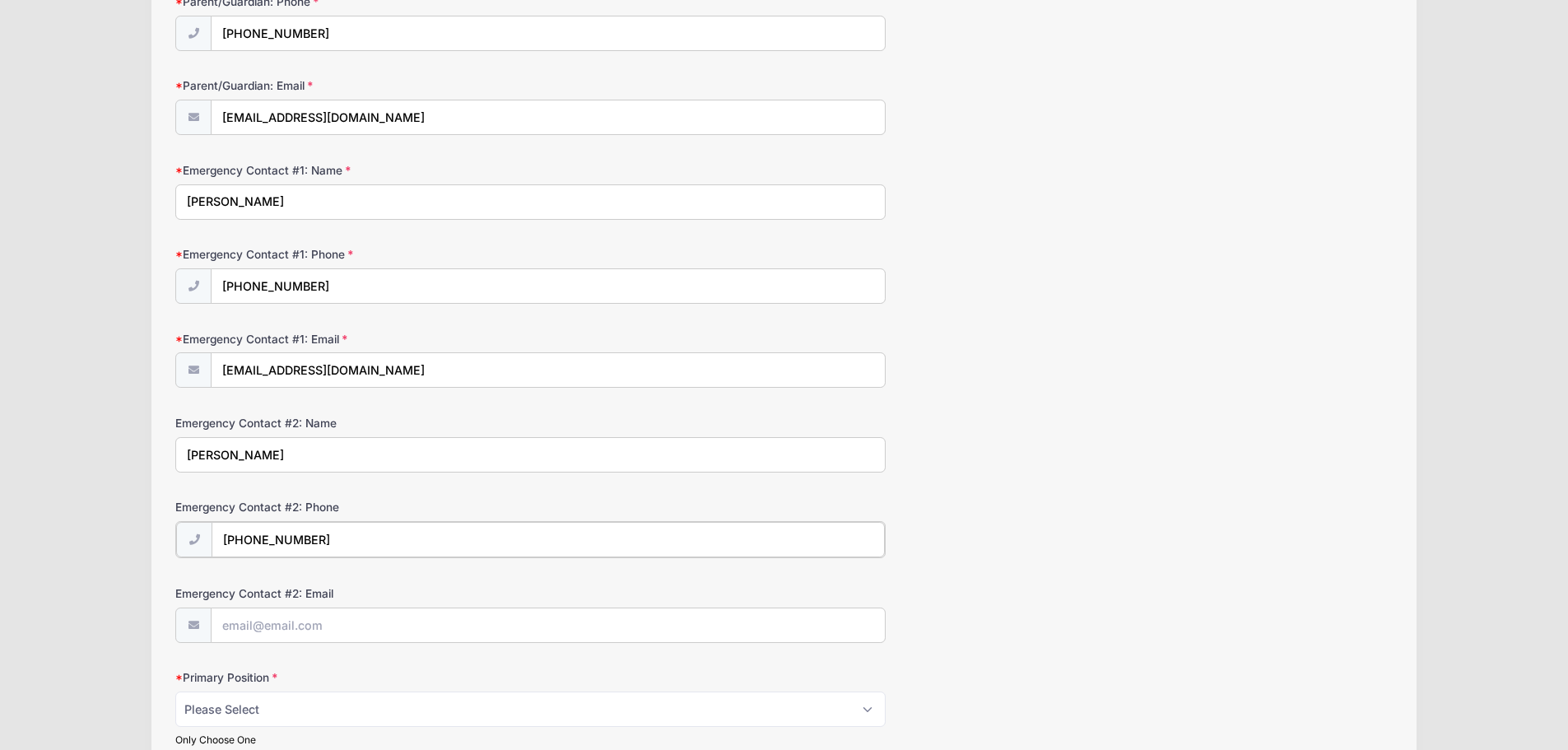
scroll to position [329, 0]
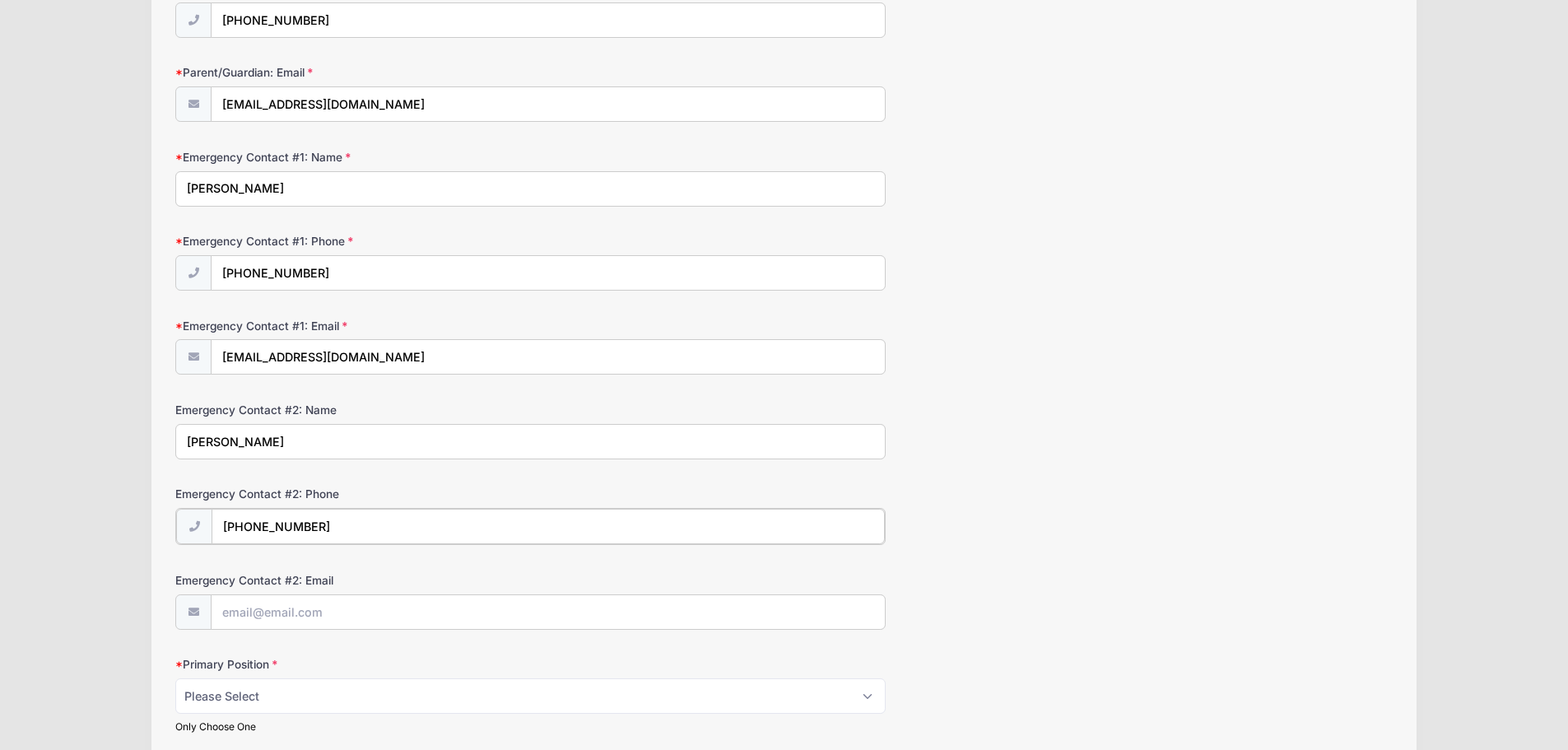
type input "(757) 637-8759"
click at [276, 611] on input "Emergency Contact #2: Email" at bounding box center [548, 611] width 674 height 35
click at [301, 604] on input "Emergency Contact #2: Email" at bounding box center [548, 611] width 674 height 35
click at [1008, 446] on div "Emergency Contact #2: Name Latreece Arenas" at bounding box center [784, 431] width 1217 height 58
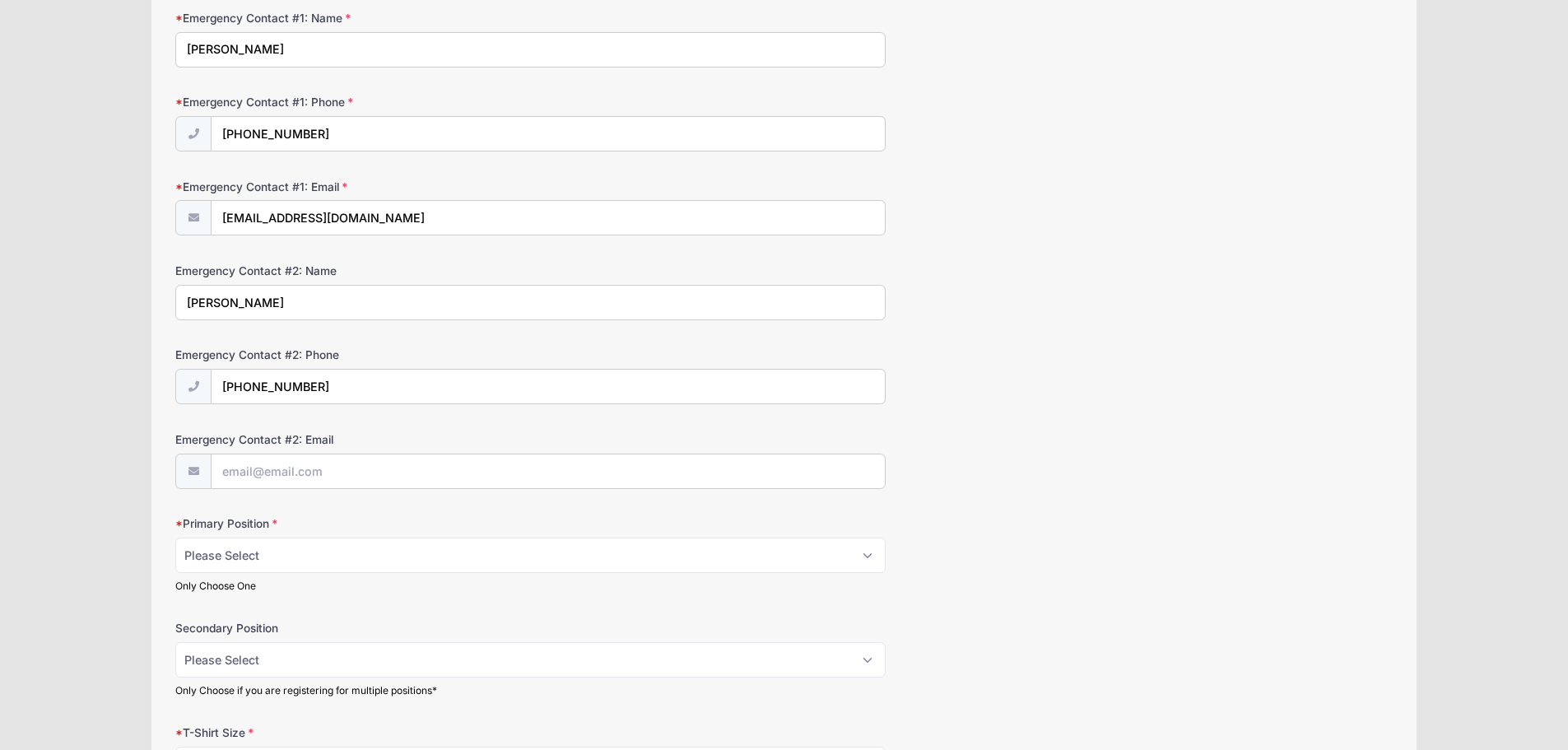
scroll to position [494, 0]
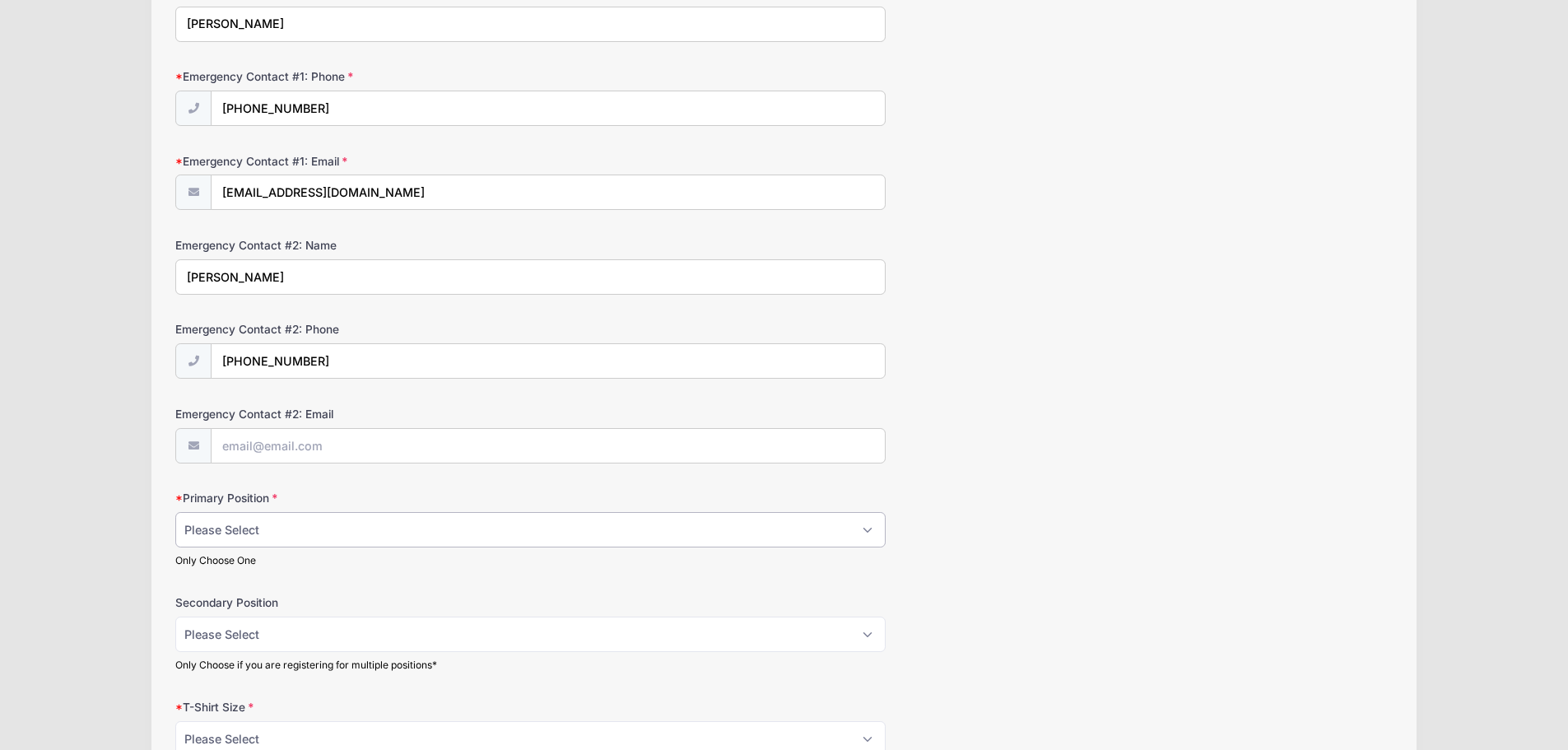
click at [384, 533] on select "Please Select RHP LHP C 1B 2B 3B SS OF" at bounding box center [530, 529] width 711 height 35
select select "SS"
click at [175, 512] on select "Please Select RHP LHP C 1B 2B 3B SS OF" at bounding box center [530, 529] width 711 height 35
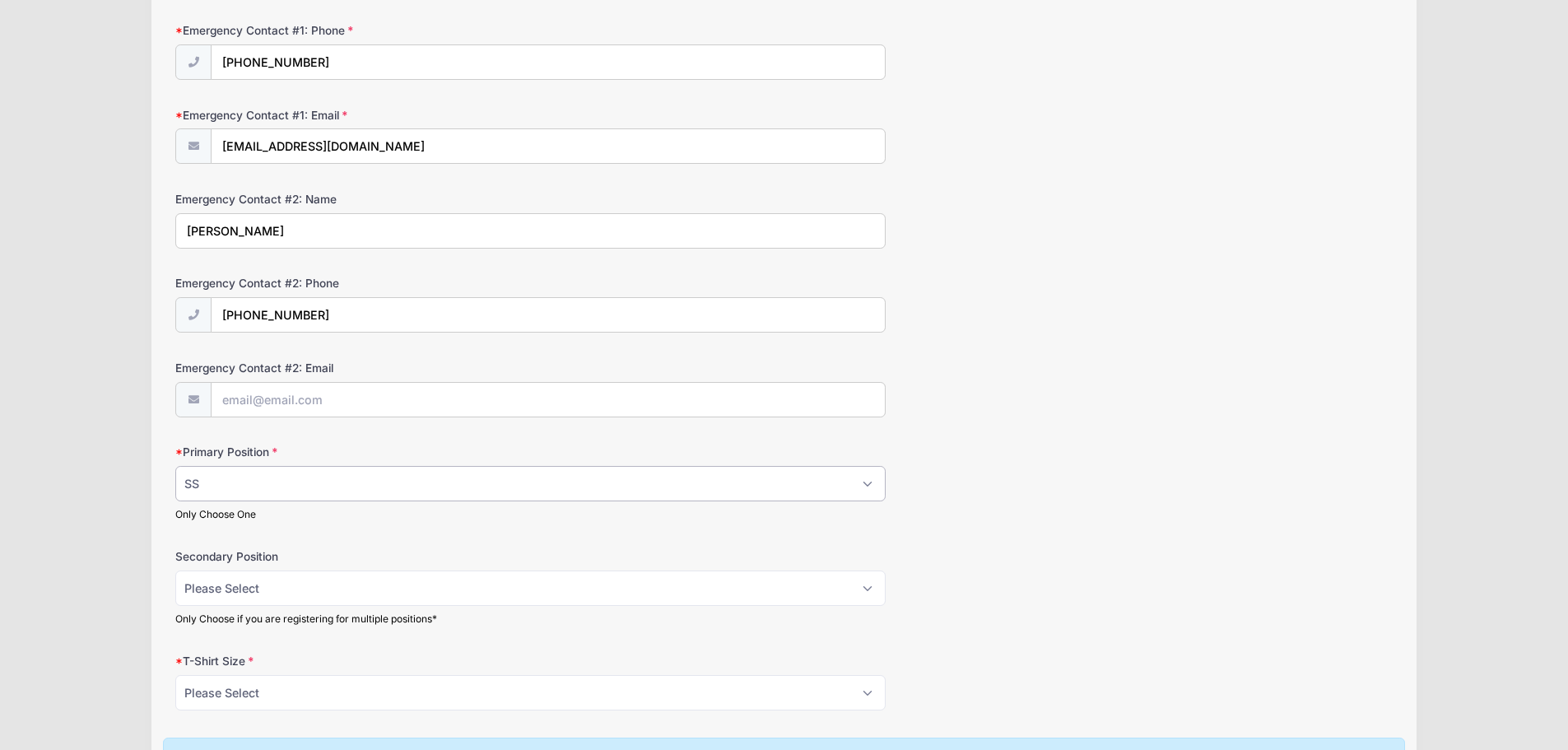
scroll to position [576, 0]
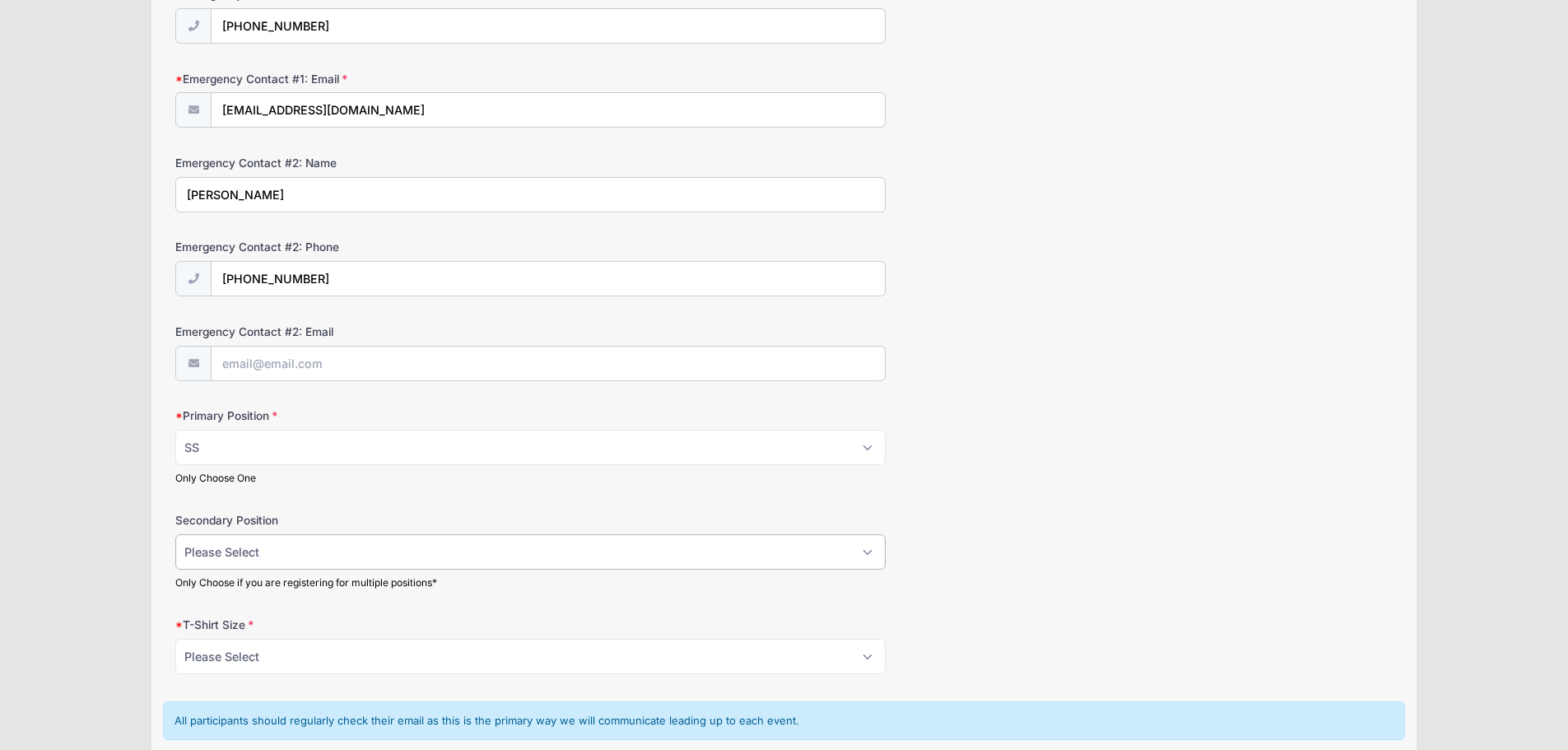
click at [428, 556] on select "Please Select RHP LHP C 1B 2B 3B SS OF" at bounding box center [530, 552] width 711 height 35
click at [315, 548] on select "Please Select RHP LHP C 1B 2B 3B SS OF" at bounding box center [530, 552] width 711 height 35
select select "C"
click at [175, 534] on select "Please Select RHP LHP C 1B 2B 3B SS OF" at bounding box center [530, 552] width 711 height 35
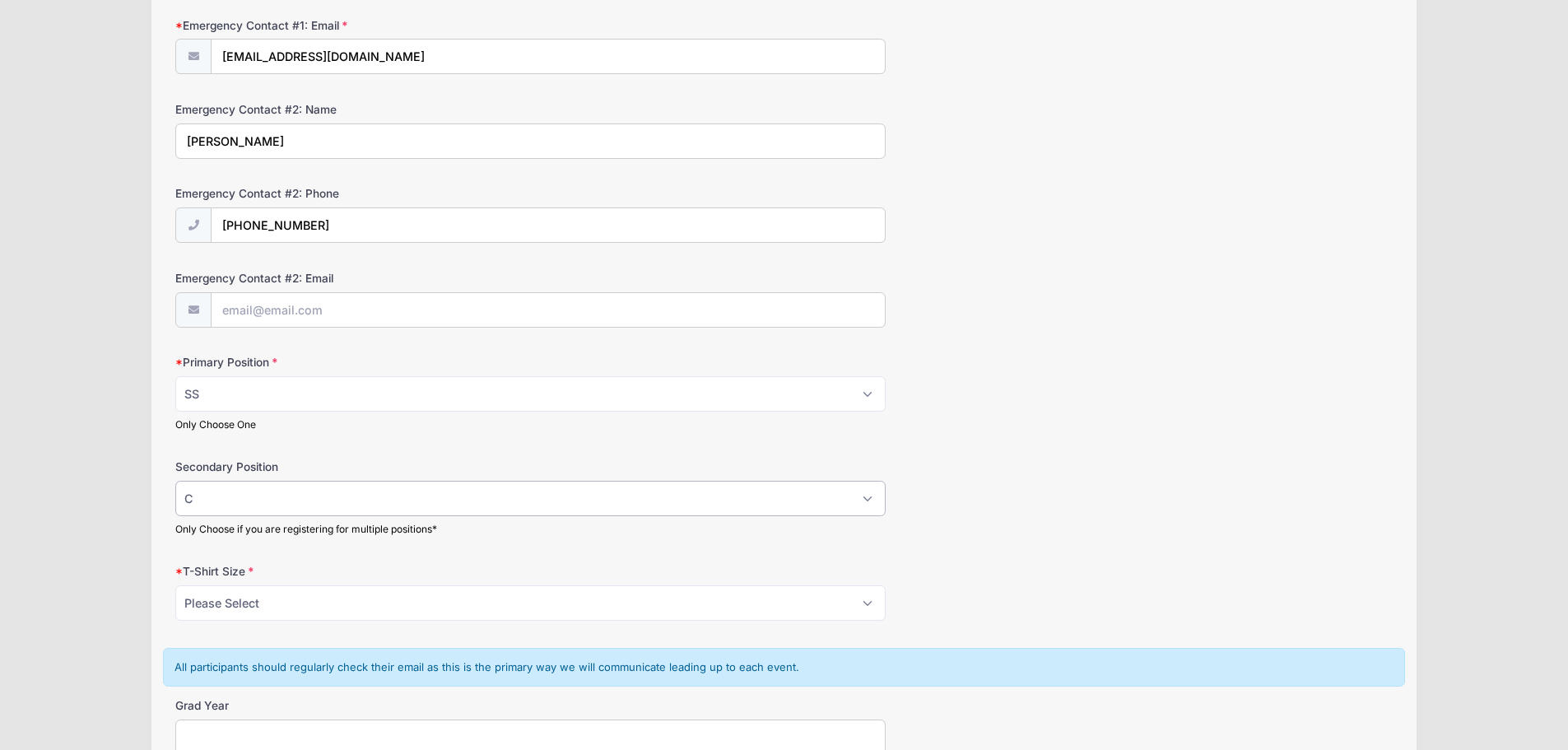
scroll to position [659, 0]
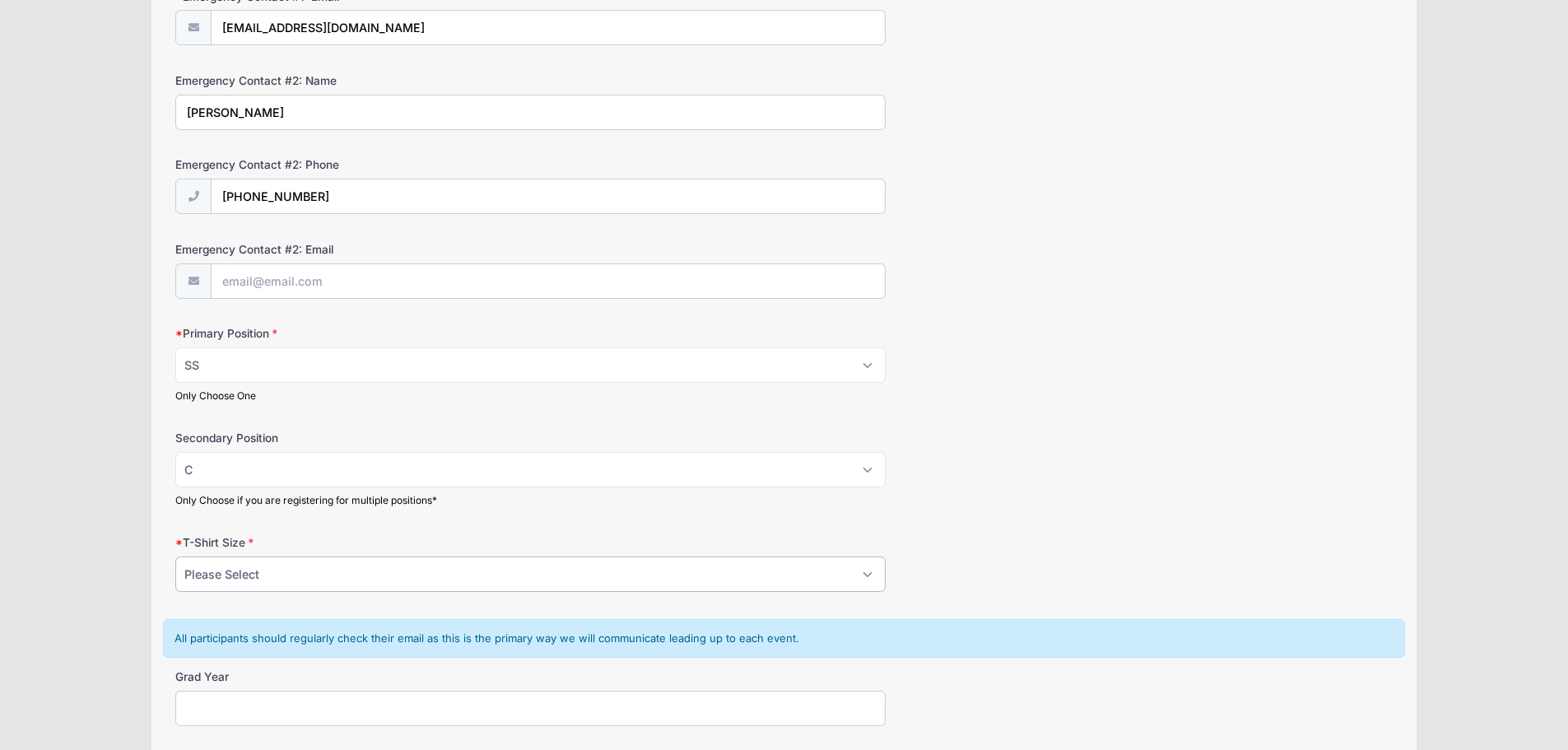
click at [419, 572] on select "Please Select YS YM YL YXL S M L XL XXL" at bounding box center [530, 574] width 711 height 35
click at [310, 565] on select "Please Select YS YM YL YXL S M L XL XXL" at bounding box center [530, 574] width 711 height 35
select select "M"
click at [175, 556] on select "Please Select YS YM YL YXL S M L XL XXL" at bounding box center [530, 574] width 711 height 35
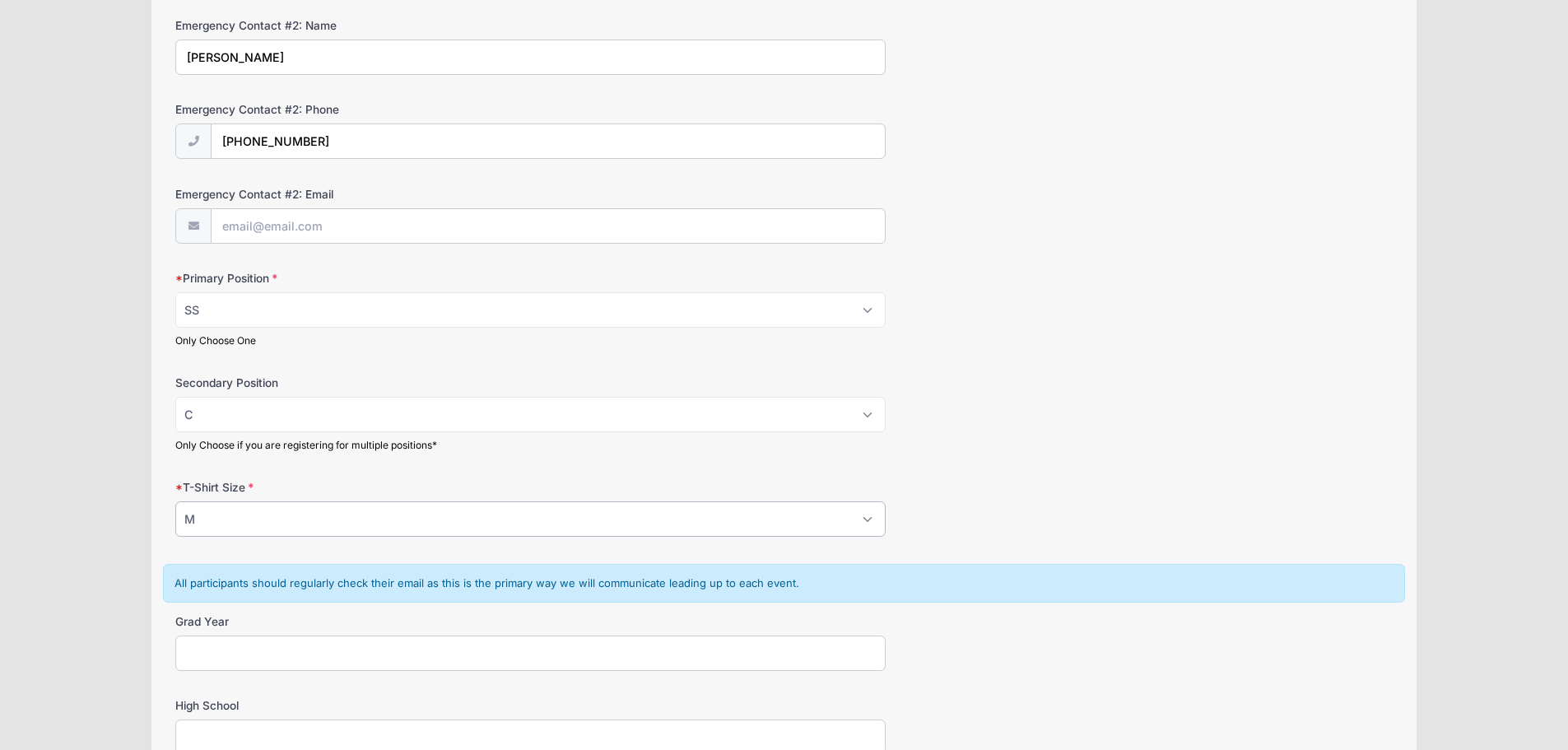
scroll to position [824, 0]
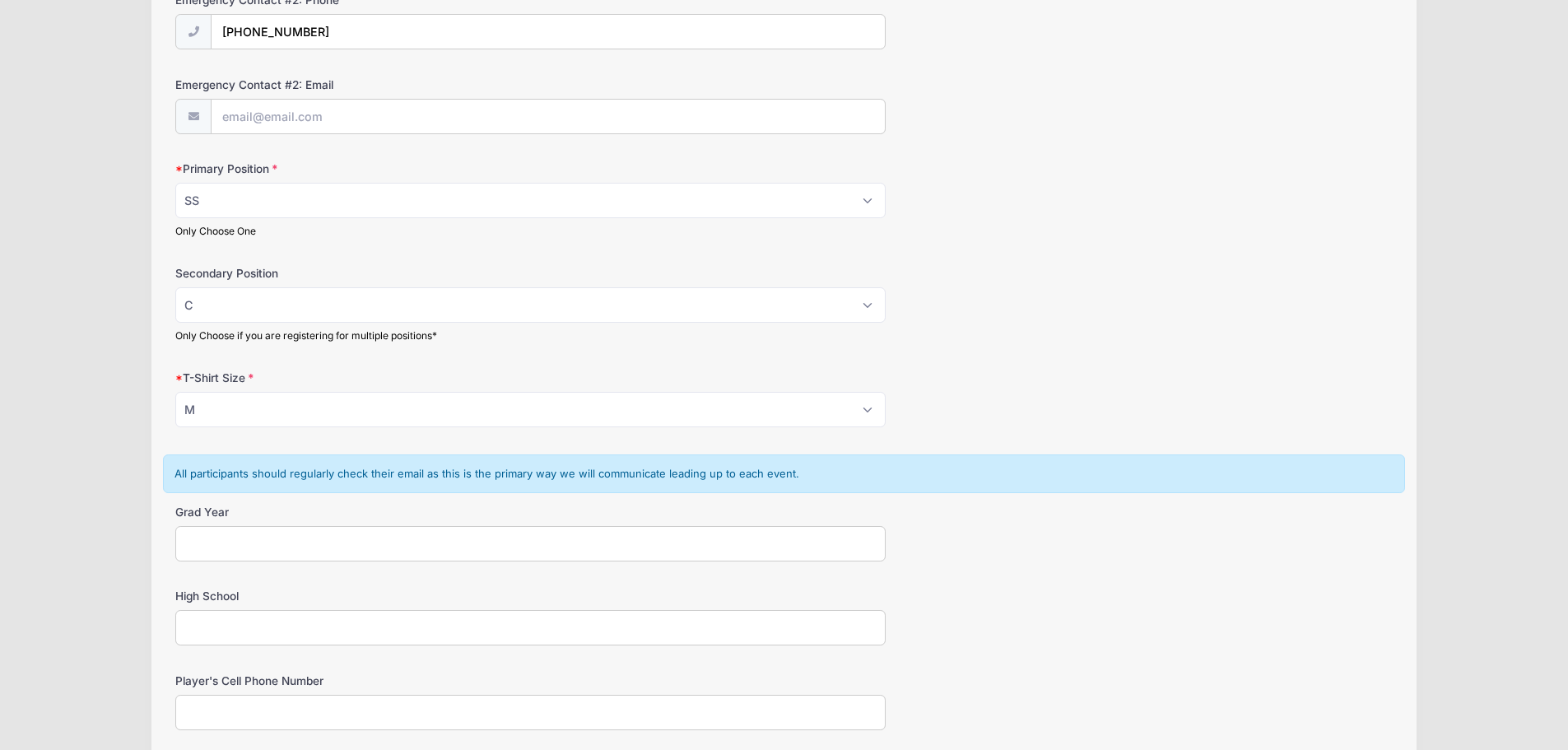
click at [418, 552] on input "Grad Year" at bounding box center [530, 543] width 711 height 35
type input "2030"
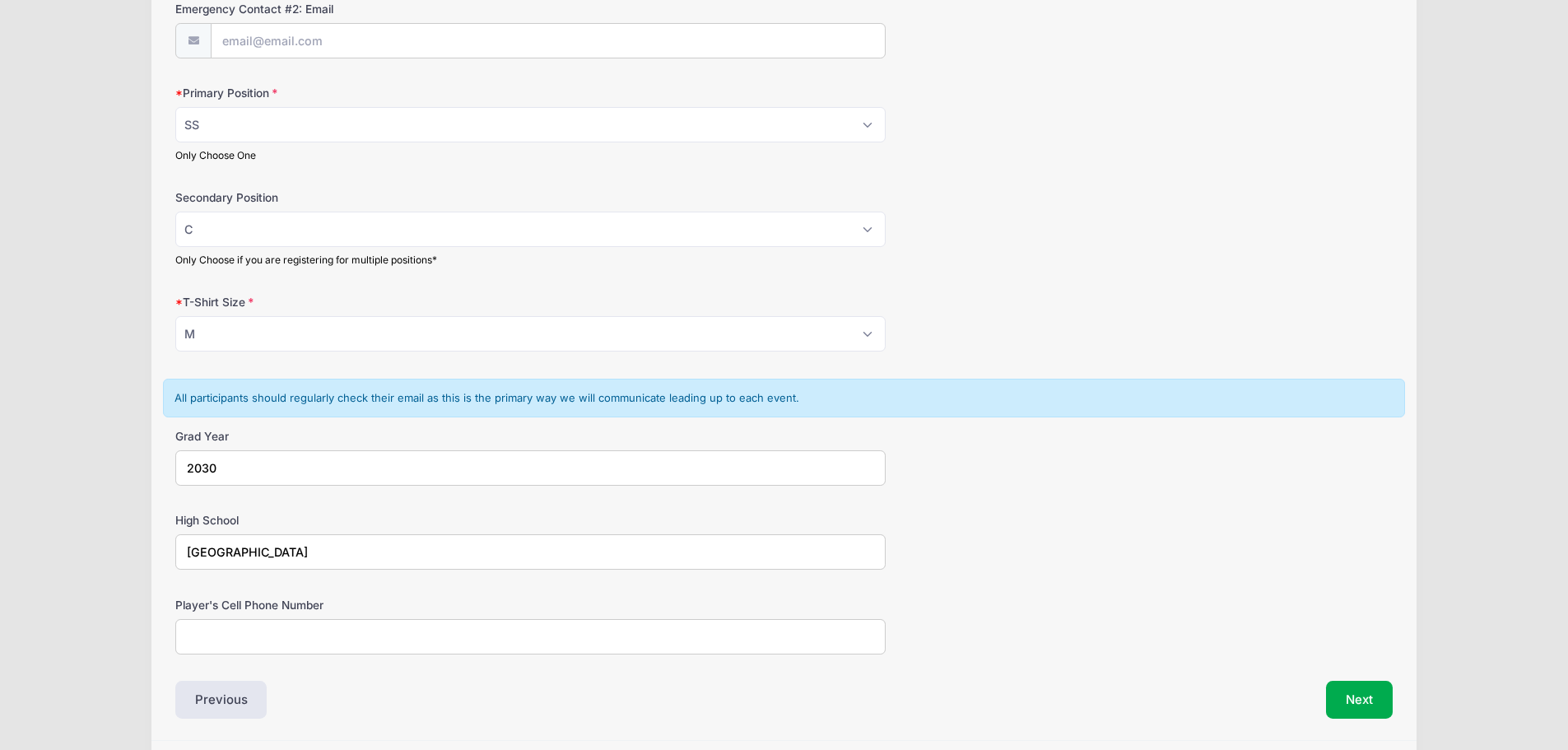
scroll to position [954, 0]
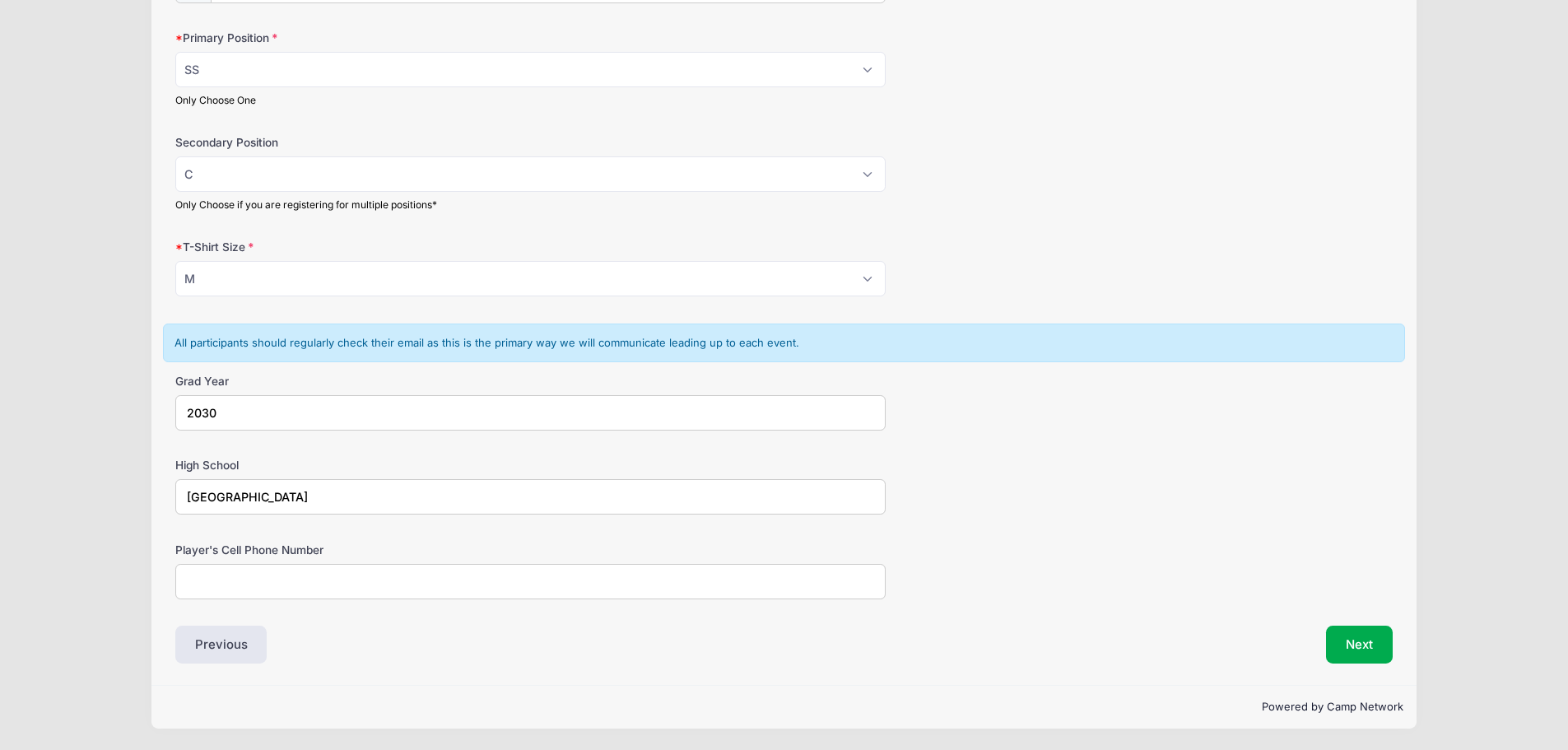
type input "Menchville High School"
click at [430, 582] on input "Player's Cell Phone Number" at bounding box center [530, 582] width 711 height 35
type input "7579926405"
click at [1043, 588] on div "Player's Cell Phone Number 7579926405" at bounding box center [784, 570] width 1217 height 58
click at [1343, 643] on button "Next" at bounding box center [1360, 644] width 67 height 38
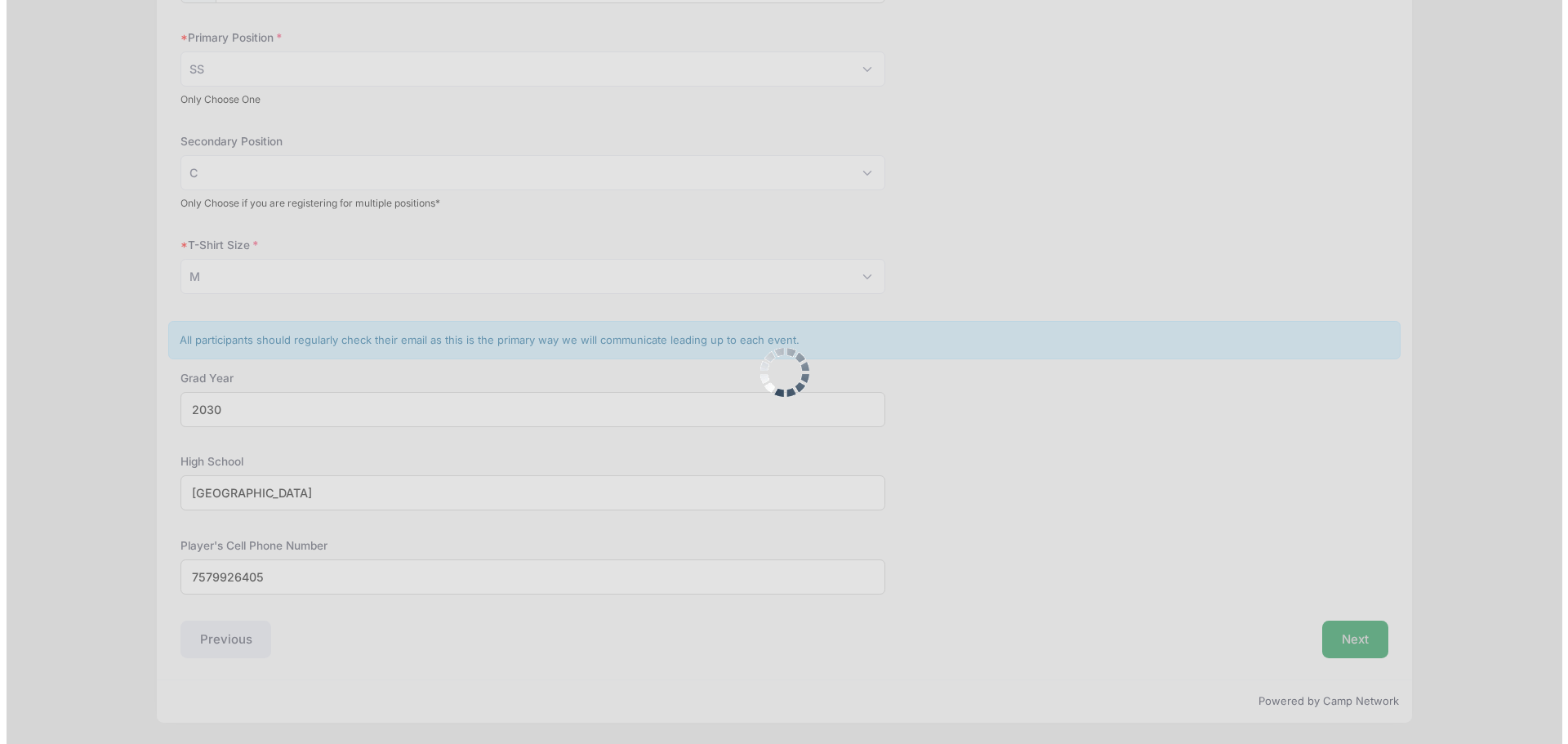
scroll to position [0, 0]
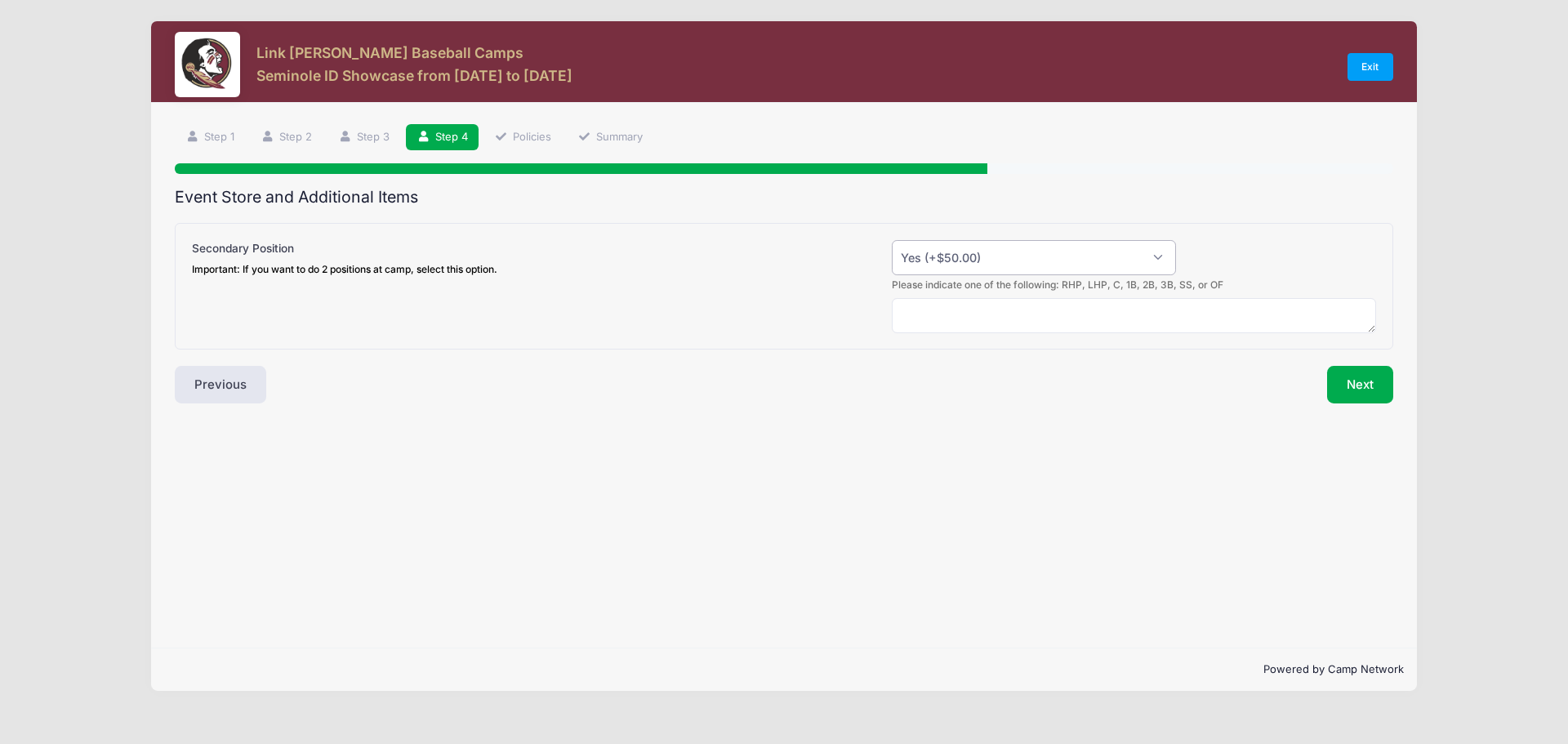
click at [1152, 257] on select "Please Select Yes (+$50.00) No" at bounding box center [1034, 258] width 284 height 35
click at [1032, 312] on textarea at bounding box center [1133, 316] width 485 height 35
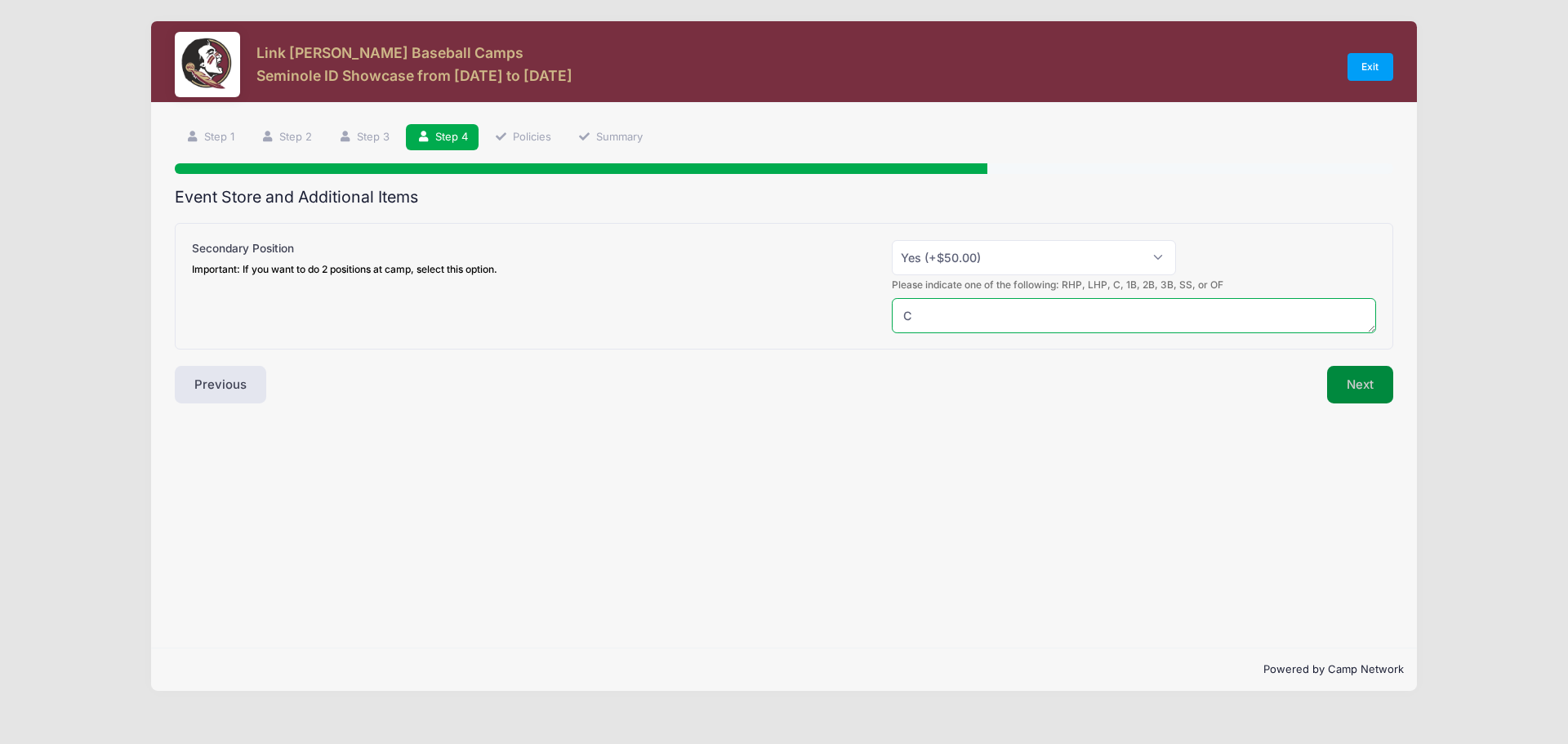
type textarea "C"
click at [1360, 381] on button "Next" at bounding box center [1360, 384] width 66 height 38
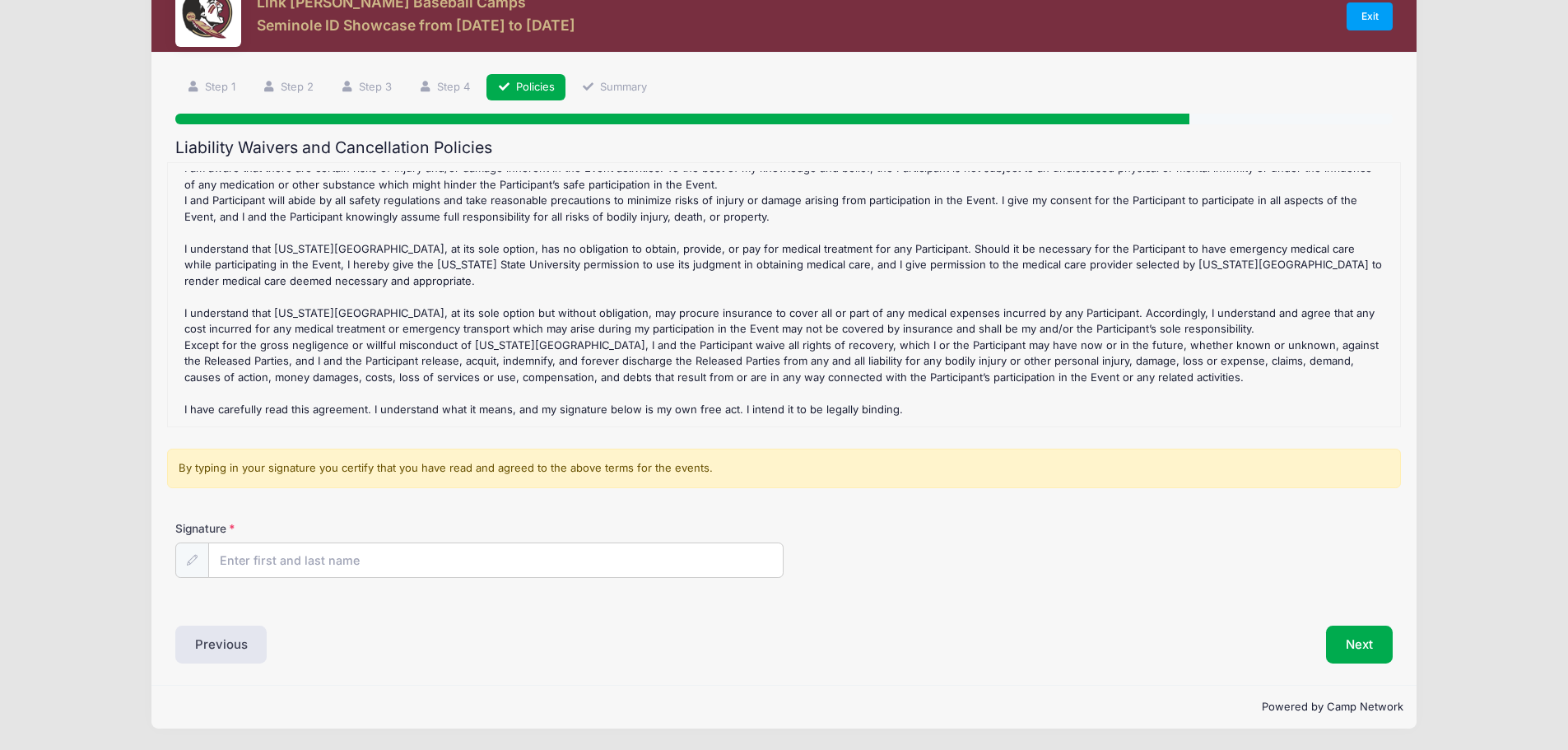
scroll to position [491, 0]
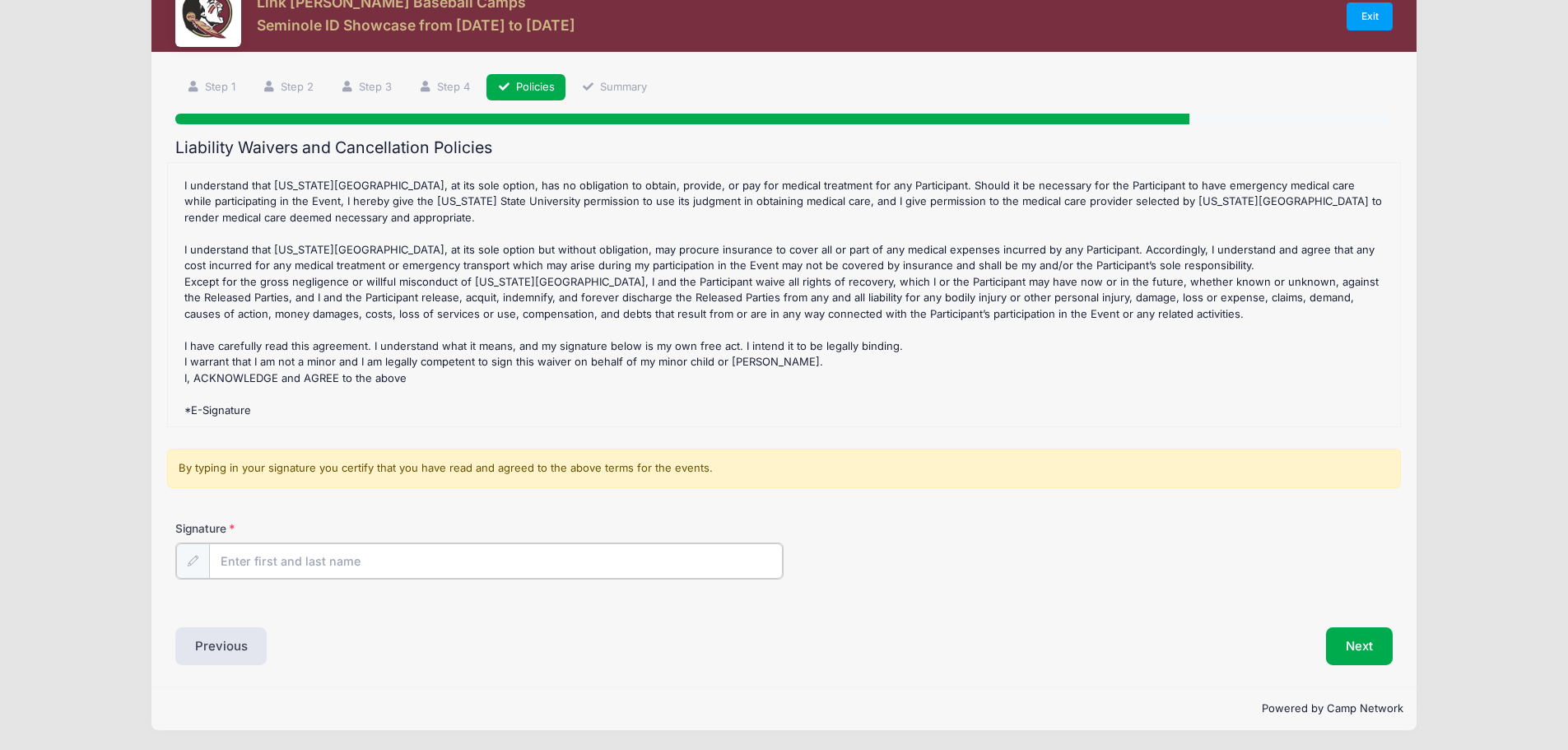
click at [349, 554] on input "Signature" at bounding box center [497, 561] width 575 height 35
type input "Michael Arenas"
click at [1353, 632] on button "Next" at bounding box center [1360, 644] width 67 height 38
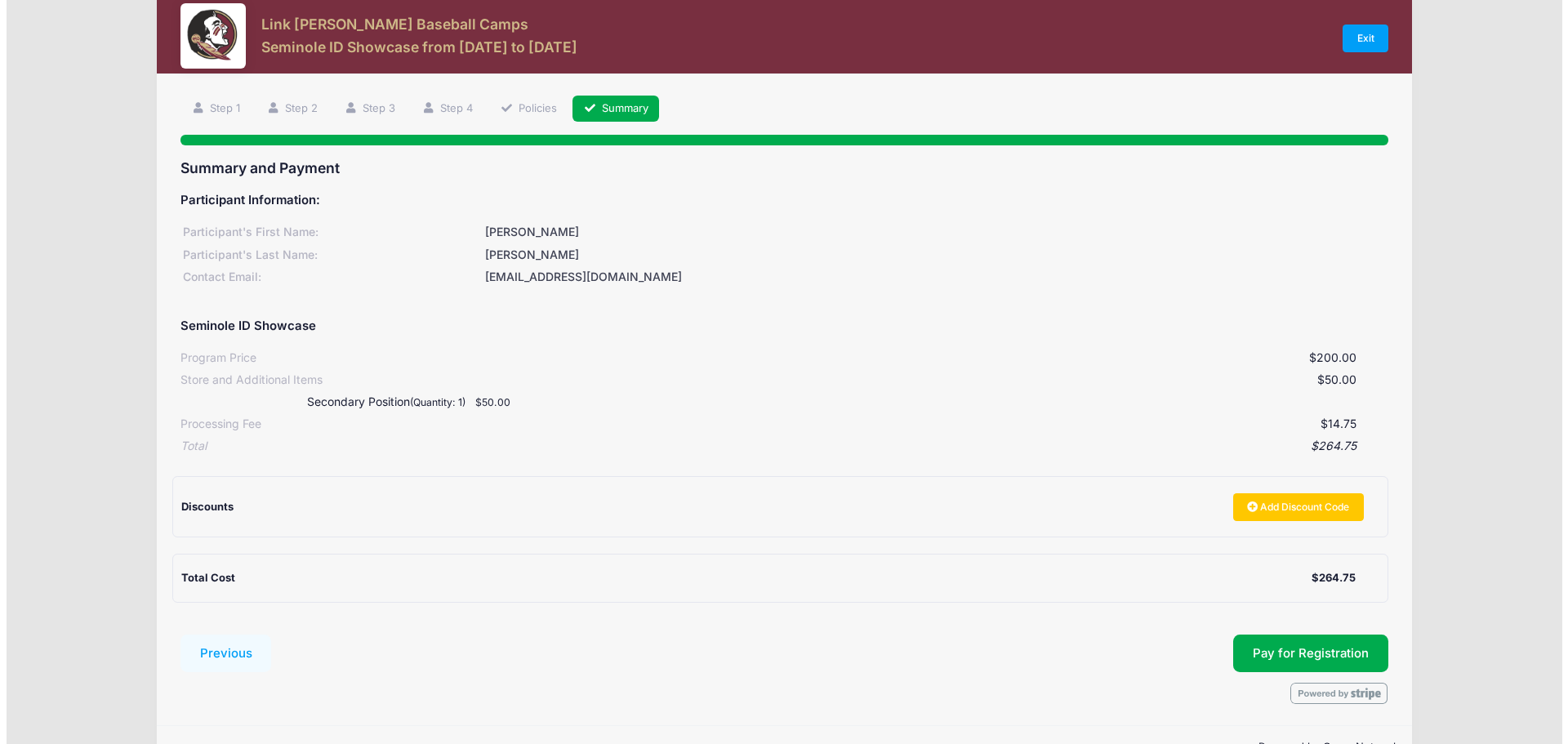
scroll to position [0, 0]
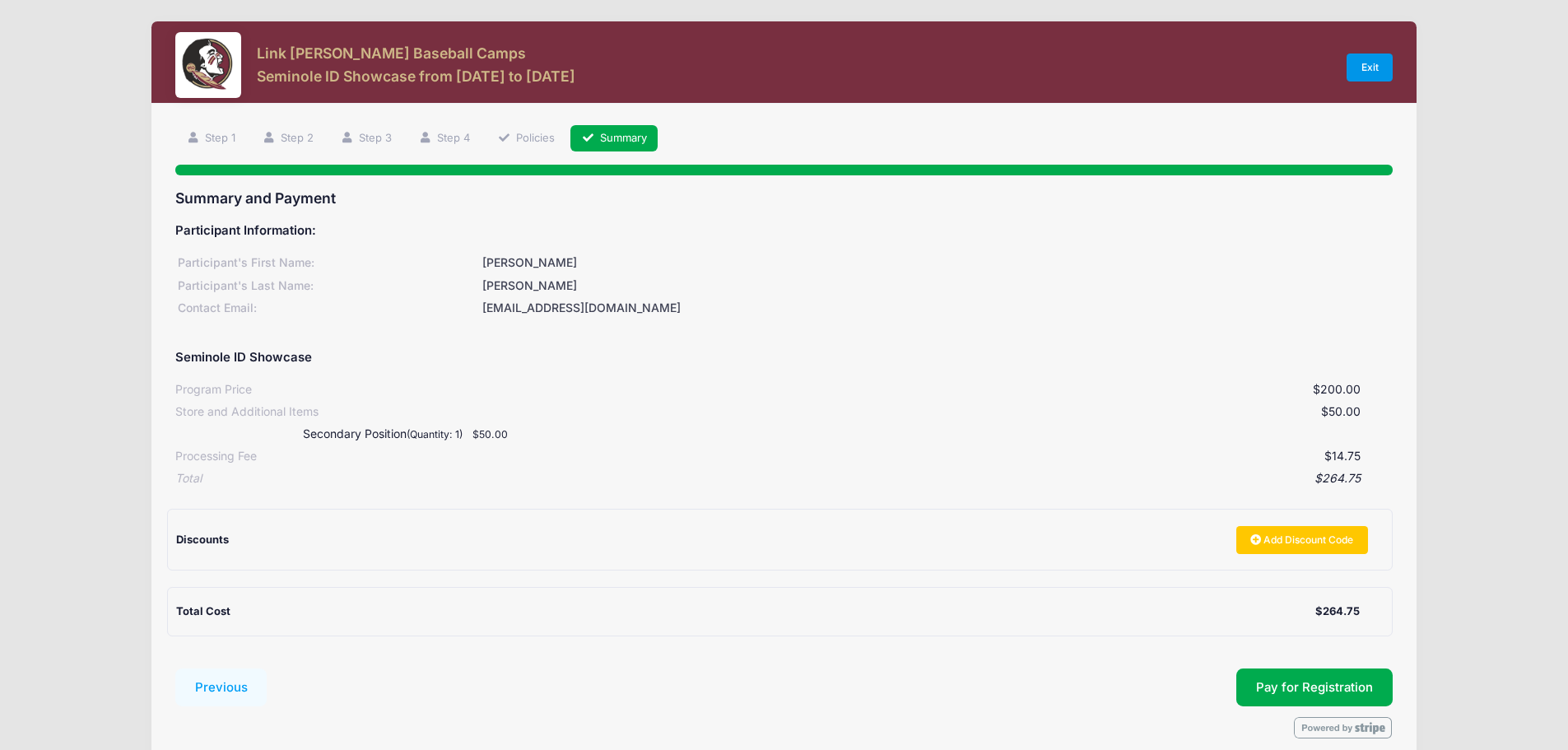
click at [1351, 70] on link "Exit" at bounding box center [1370, 68] width 47 height 28
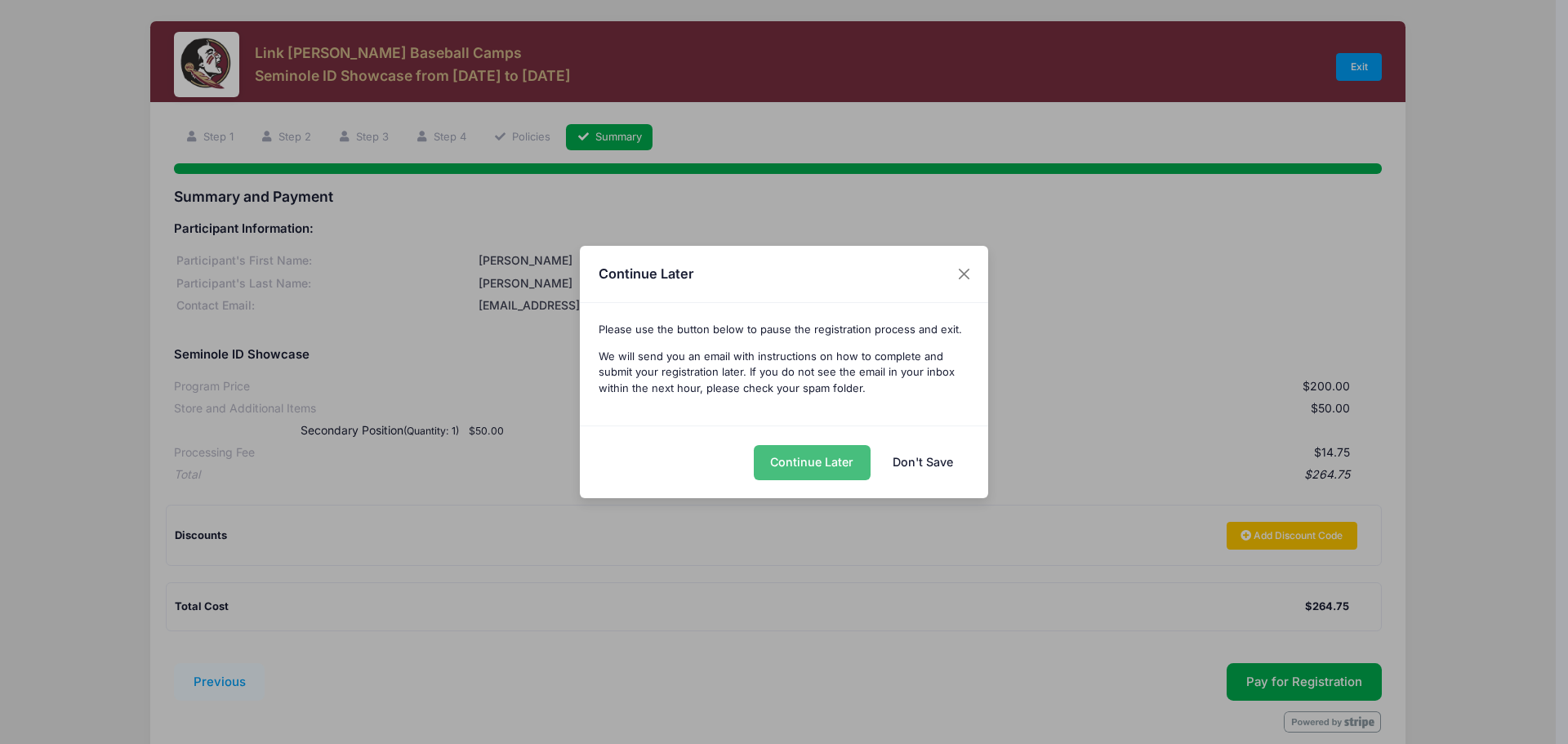
click at [817, 462] on button "Continue Later" at bounding box center [812, 462] width 117 height 35
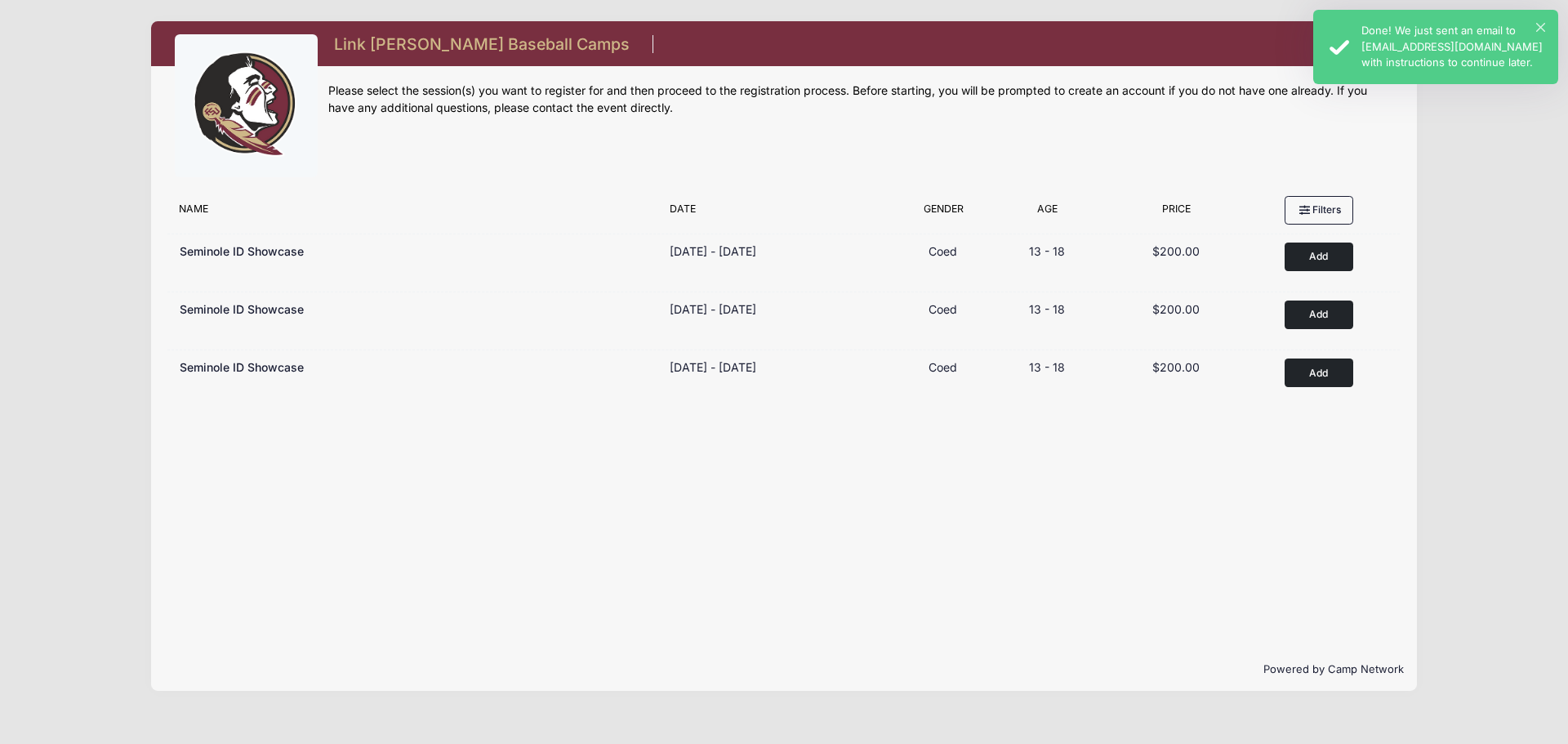
click at [1546, 27] on div "× Done! We just sent an email to [EMAIL_ADDRESS][DOMAIN_NAME] with instructions…" at bounding box center [1435, 47] width 245 height 75
